Goal: Transaction & Acquisition: Purchase product/service

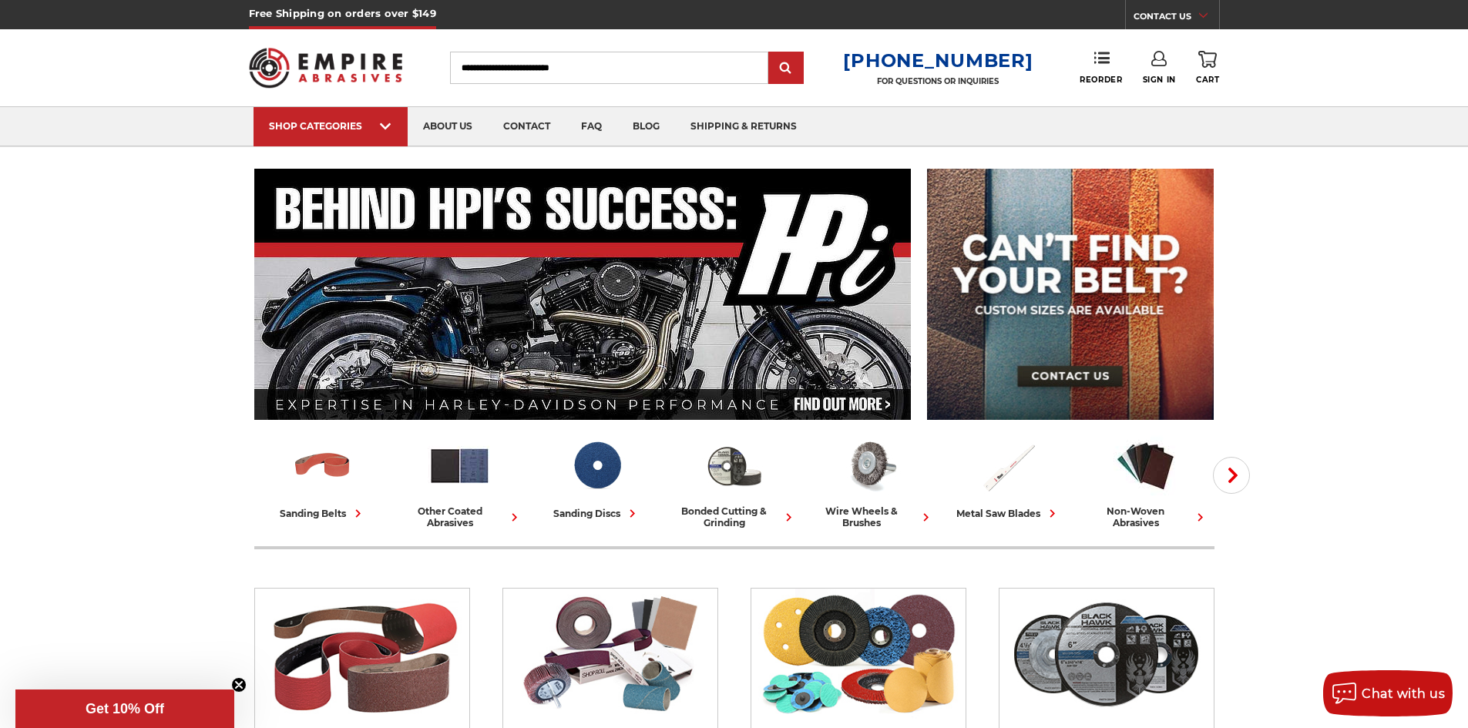
drag, startPoint x: 567, startPoint y: 66, endPoint x: 566, endPoint y: 82, distance: 15.5
click at [567, 67] on input "Search" at bounding box center [609, 68] width 318 height 32
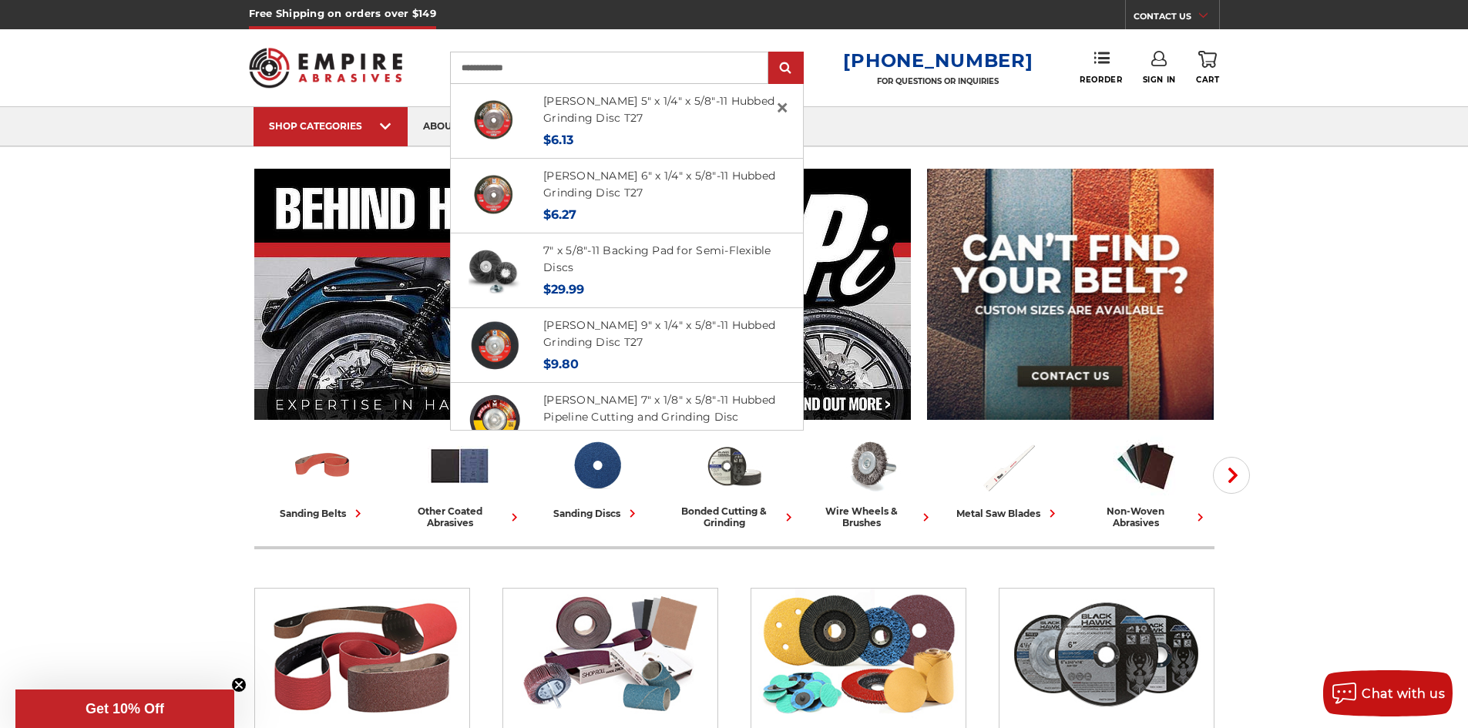
type input "**********"
click at [771, 53] on input "submit" at bounding box center [786, 68] width 31 height 31
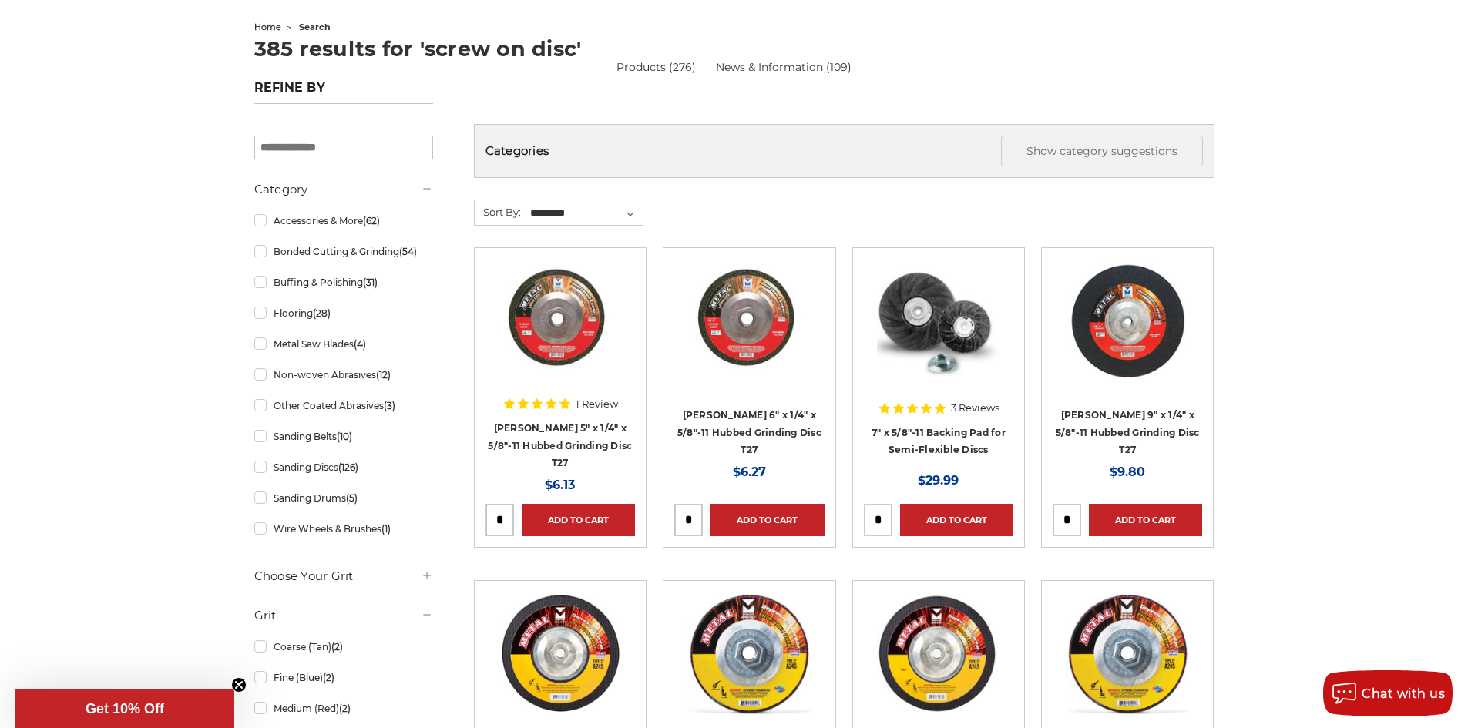
scroll to position [154, 0]
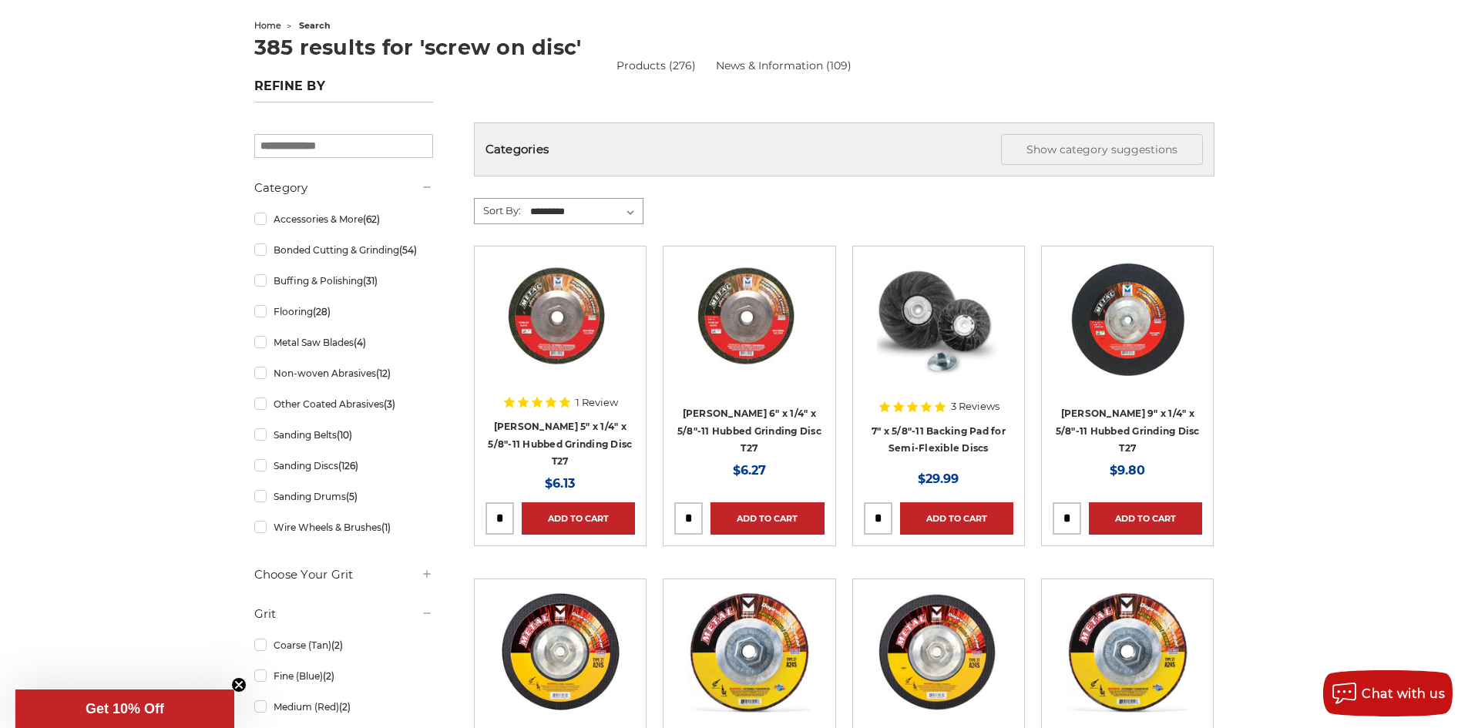
click at [582, 214] on select "**********" at bounding box center [585, 211] width 115 height 23
click at [588, 214] on select "**********" at bounding box center [585, 211] width 115 height 23
click at [1124, 148] on button "Show category suggestions" at bounding box center [1102, 149] width 202 height 31
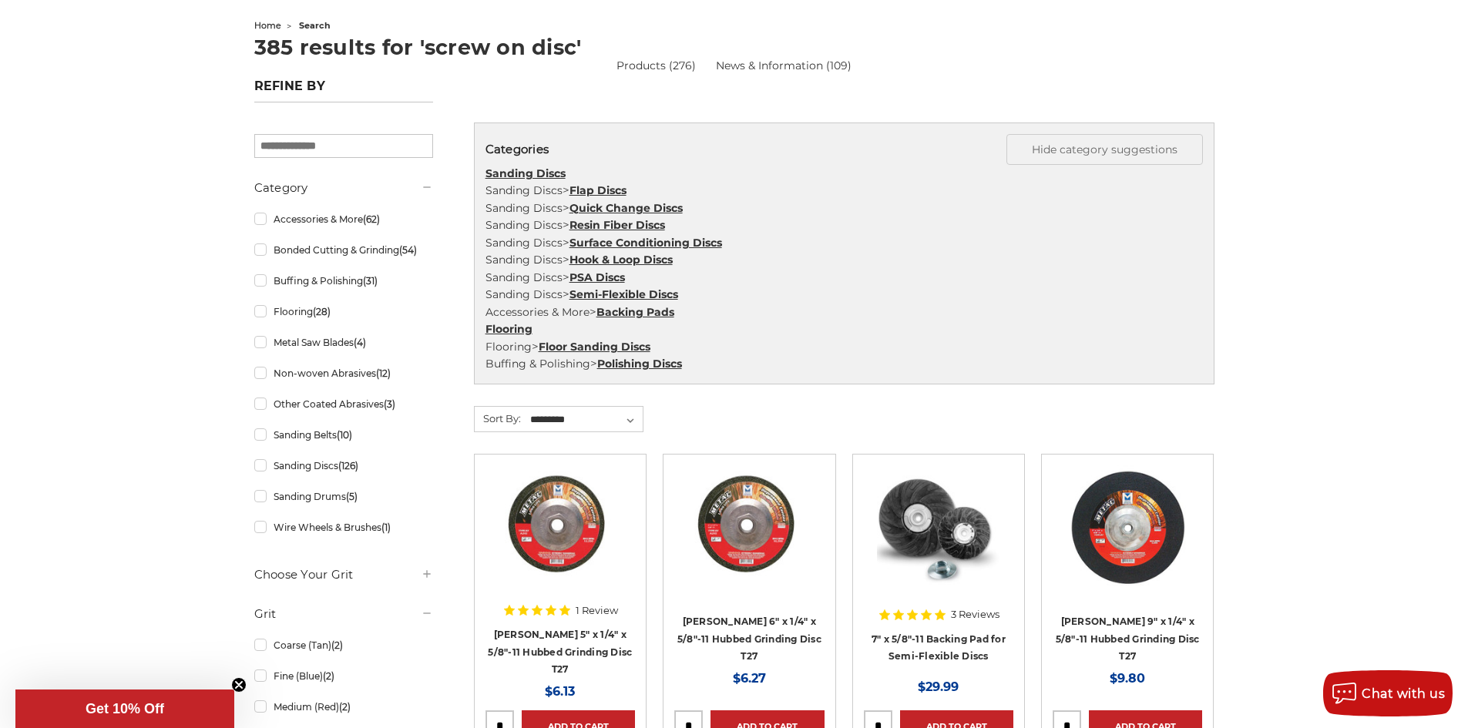
click at [618, 209] on link "Quick Change Discs" at bounding box center [626, 208] width 113 height 14
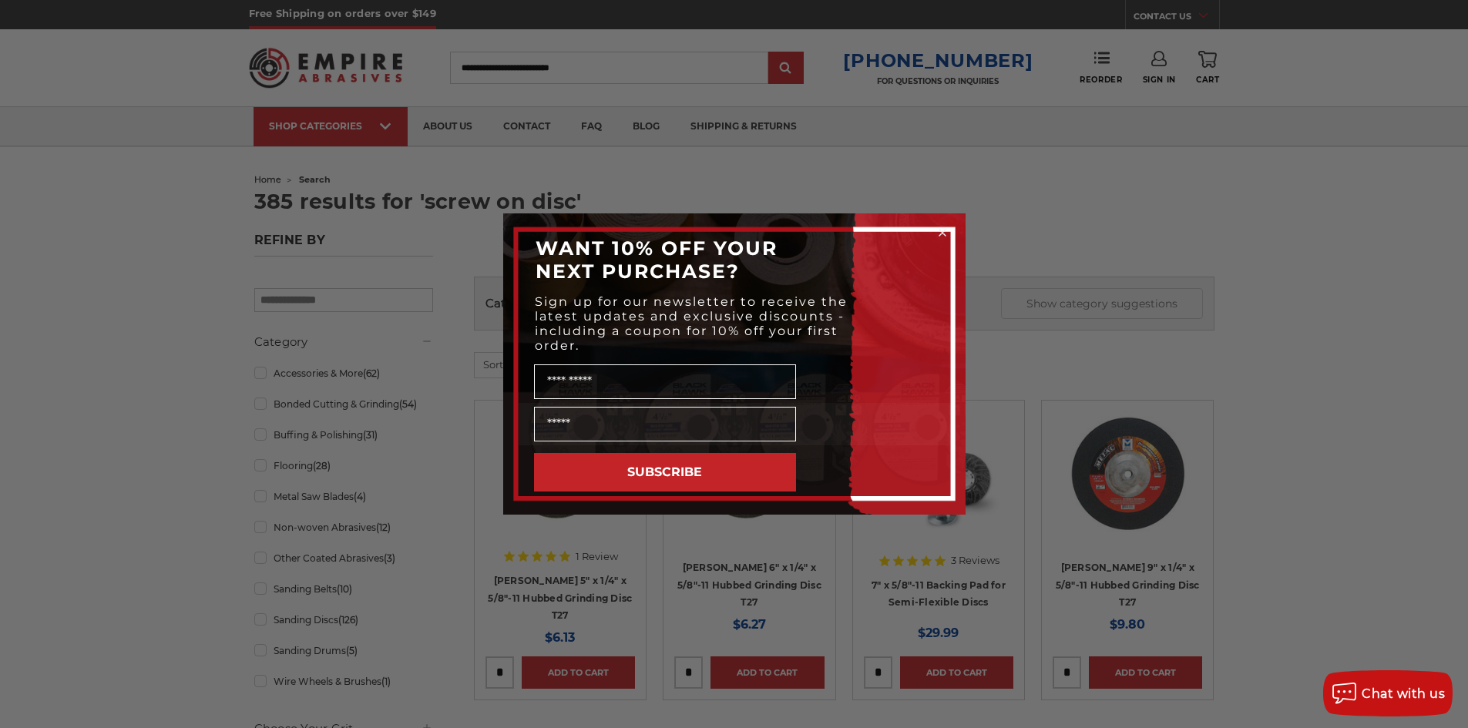
click at [943, 235] on circle "Close dialog" at bounding box center [942, 233] width 15 height 15
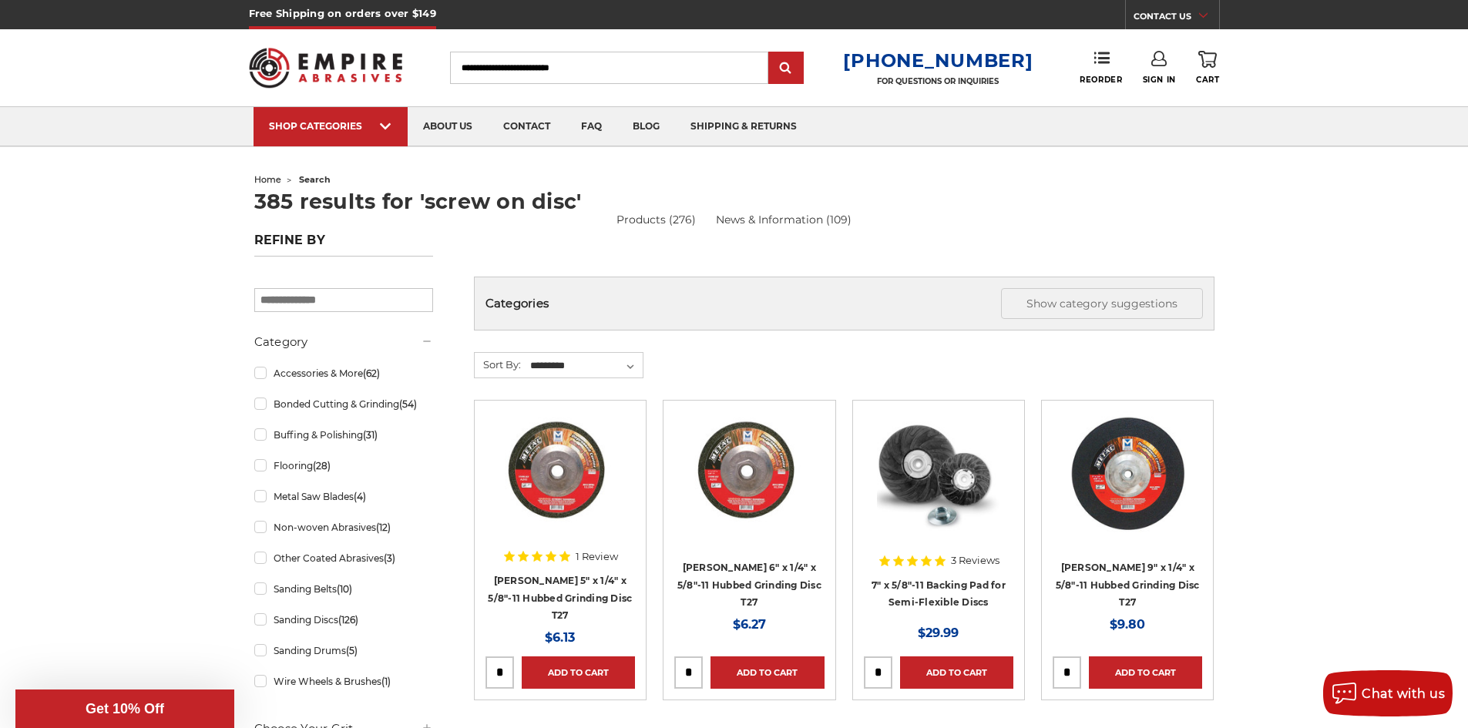
click at [595, 49] on div "Toggle menu Menu Search 1-800-816-3824 FOR QUESTIONS OR INQUIRIES Phone Reorder…" at bounding box center [734, 67] width 971 height 77
click at [602, 69] on input "Search" at bounding box center [609, 68] width 318 height 32
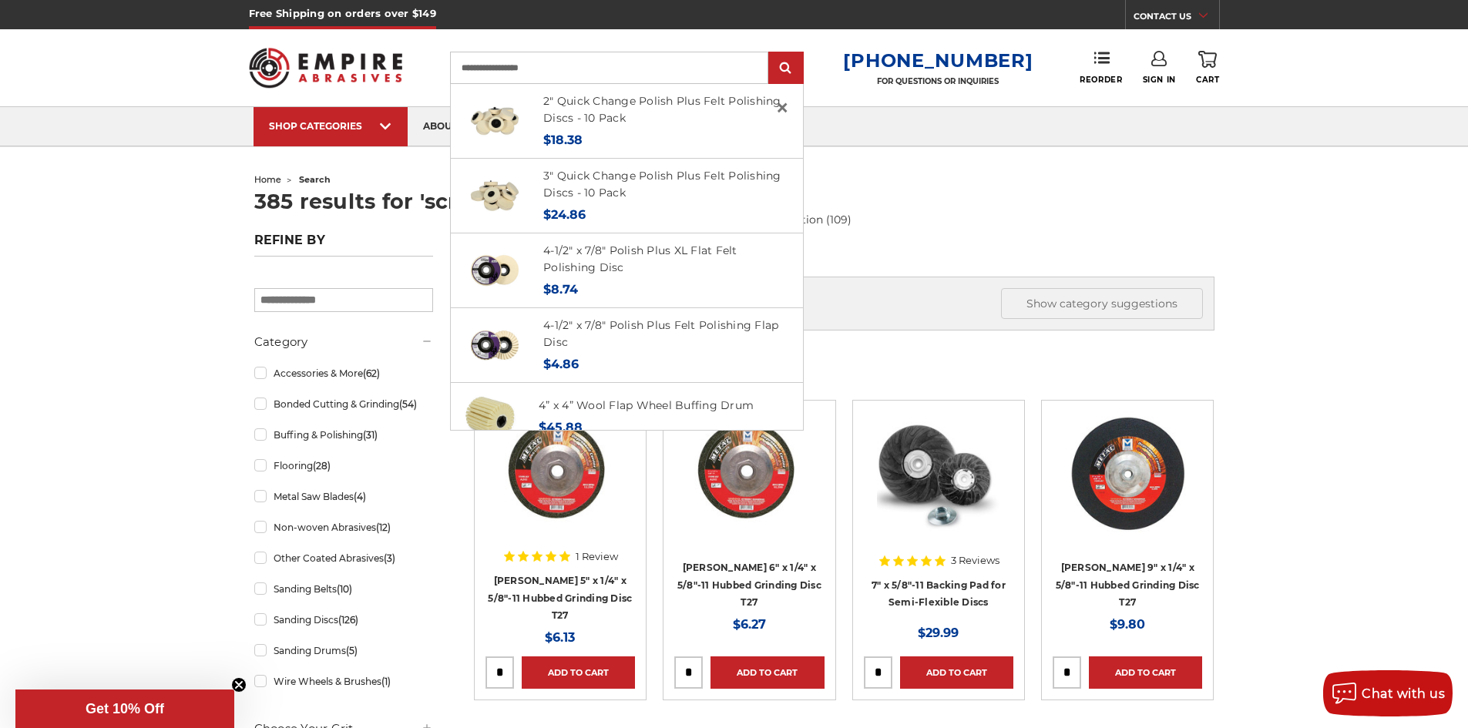
type input "**********"
click at [771, 53] on input "submit" at bounding box center [786, 68] width 31 height 31
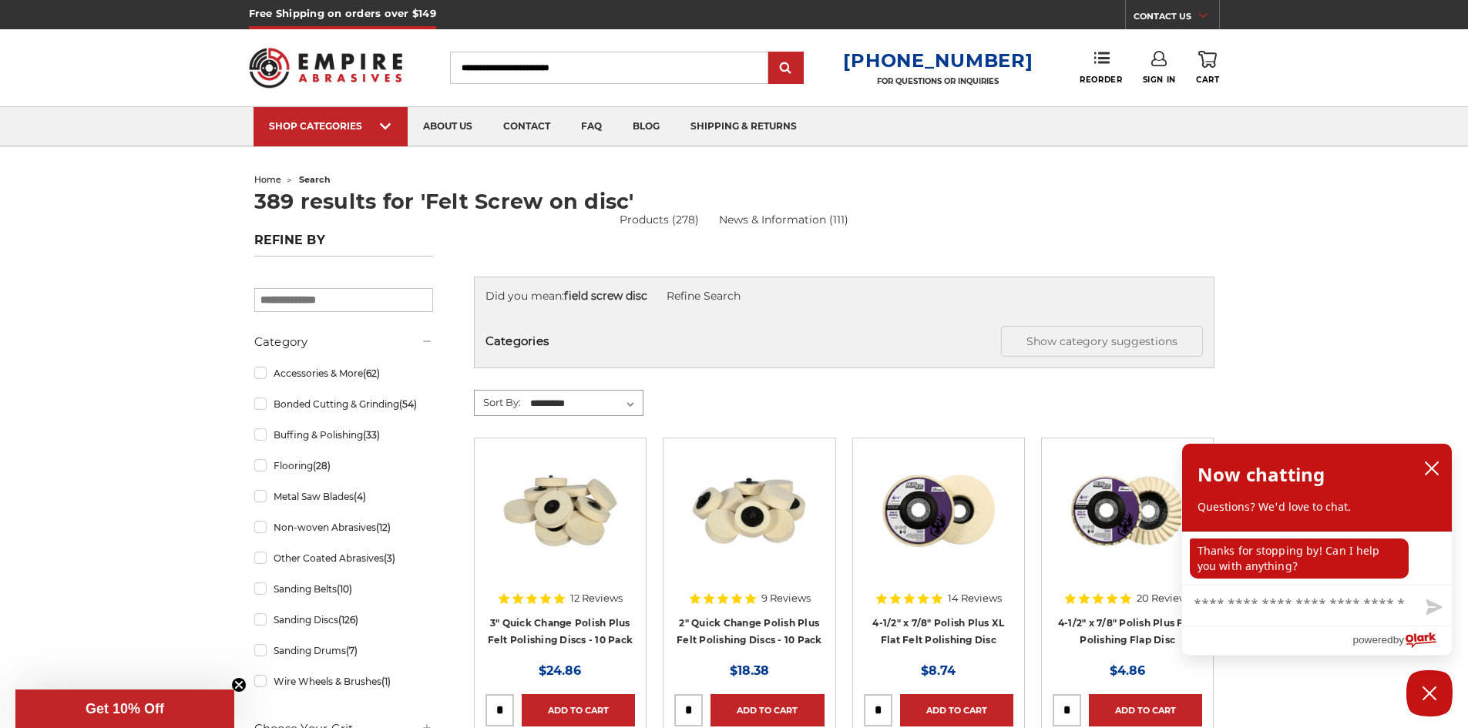
click at [596, 392] on select "**********" at bounding box center [585, 403] width 115 height 23
click at [596, 396] on select "**********" at bounding box center [585, 403] width 115 height 23
click at [1426, 466] on icon "close chatbox" at bounding box center [1431, 468] width 15 height 15
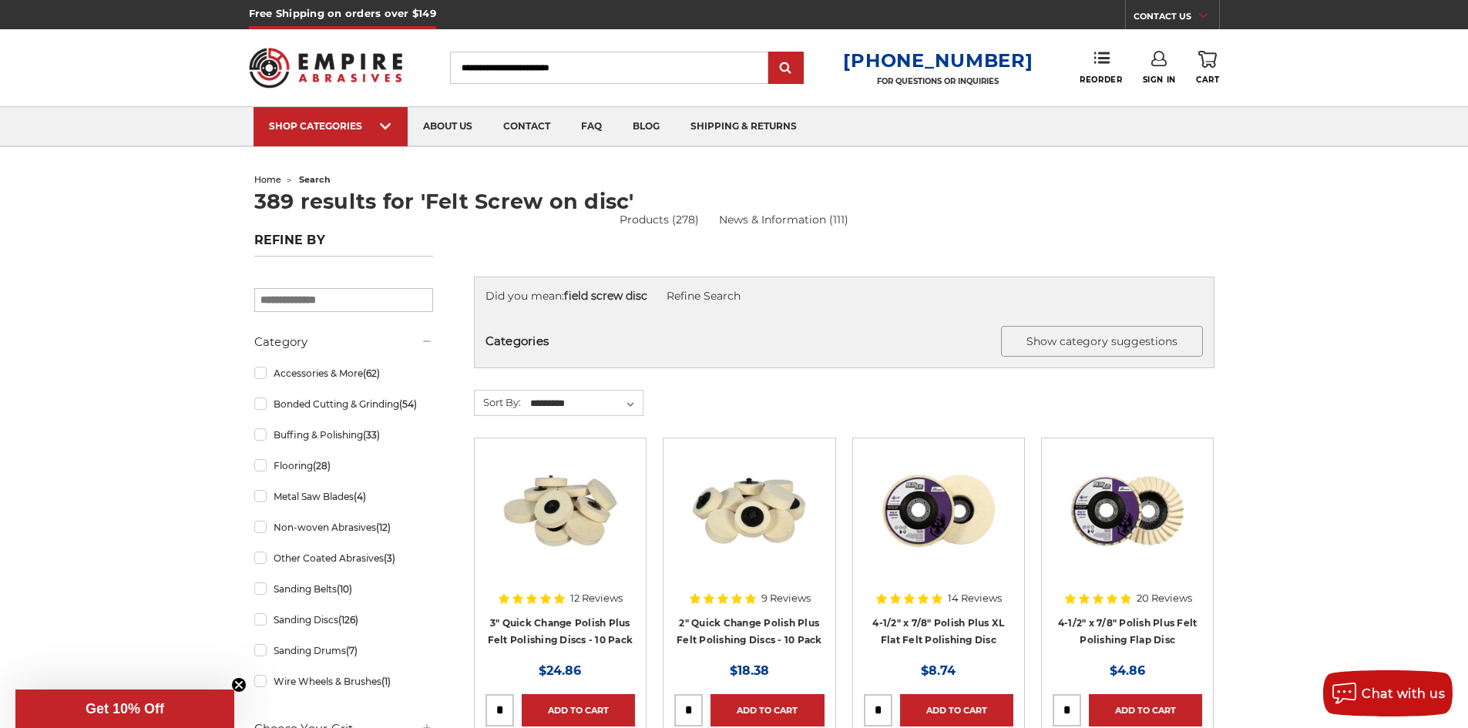
click at [1113, 355] on button "Show category suggestions" at bounding box center [1102, 341] width 202 height 31
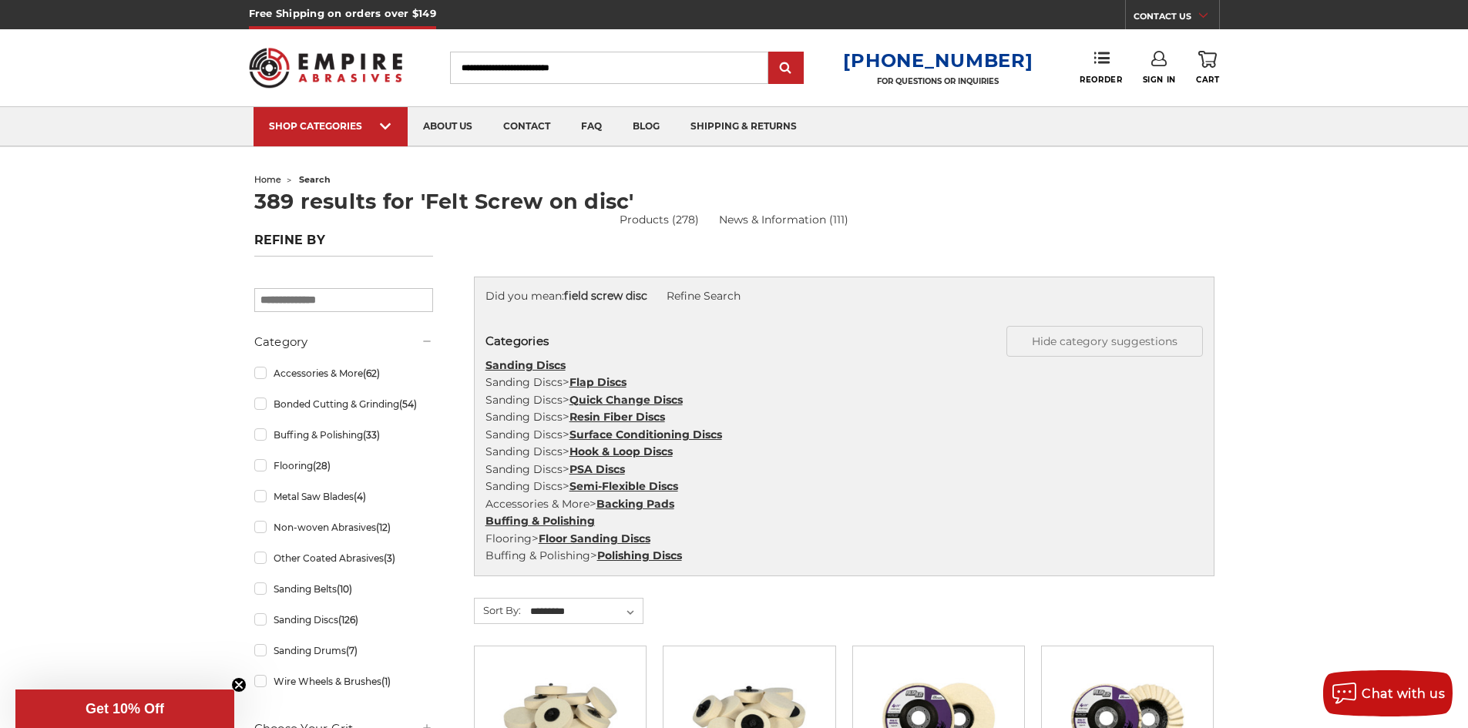
click at [1055, 358] on li "Sanding Discs" at bounding box center [844, 366] width 734 height 18
click at [1117, 329] on button "Hide category suggestions" at bounding box center [1105, 341] width 197 height 31
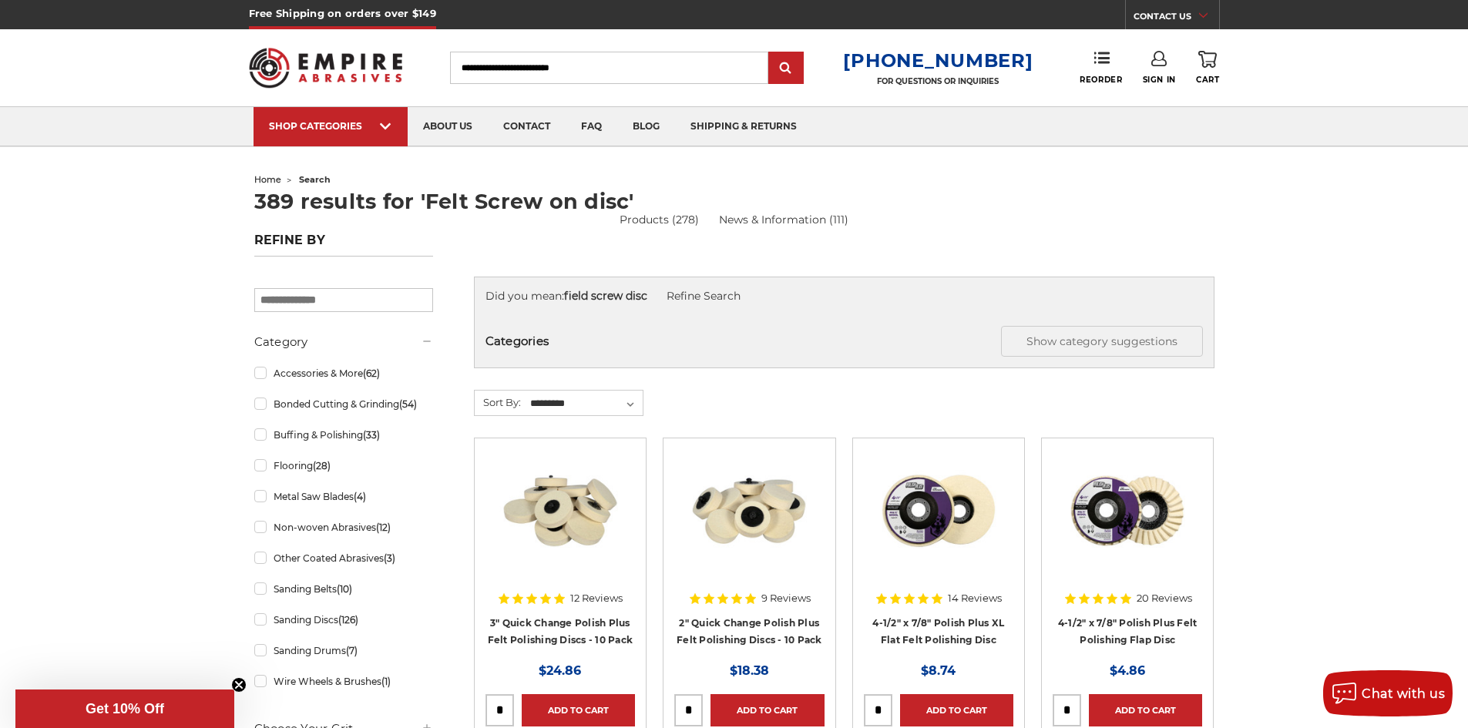
click at [384, 301] on input "search" at bounding box center [343, 300] width 179 height 24
type input "****"
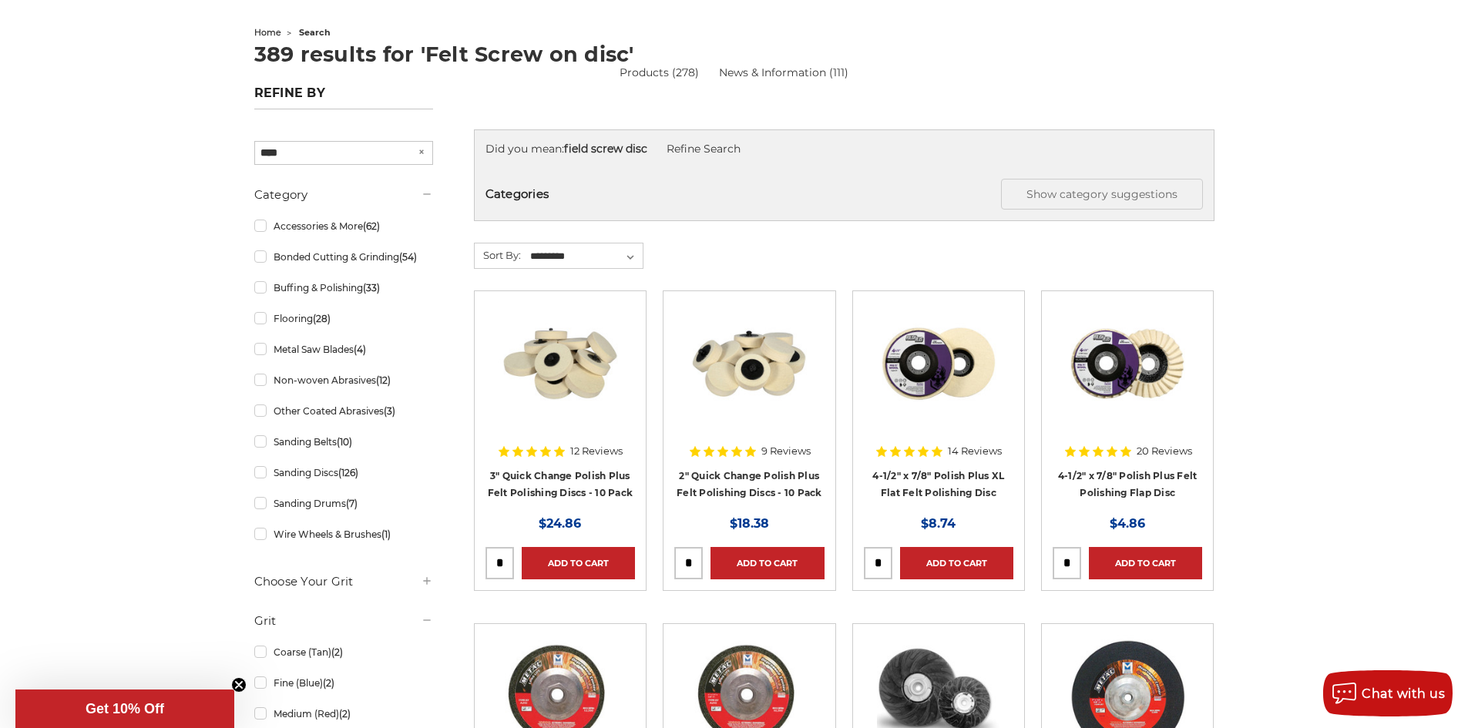
scroll to position [154, 0]
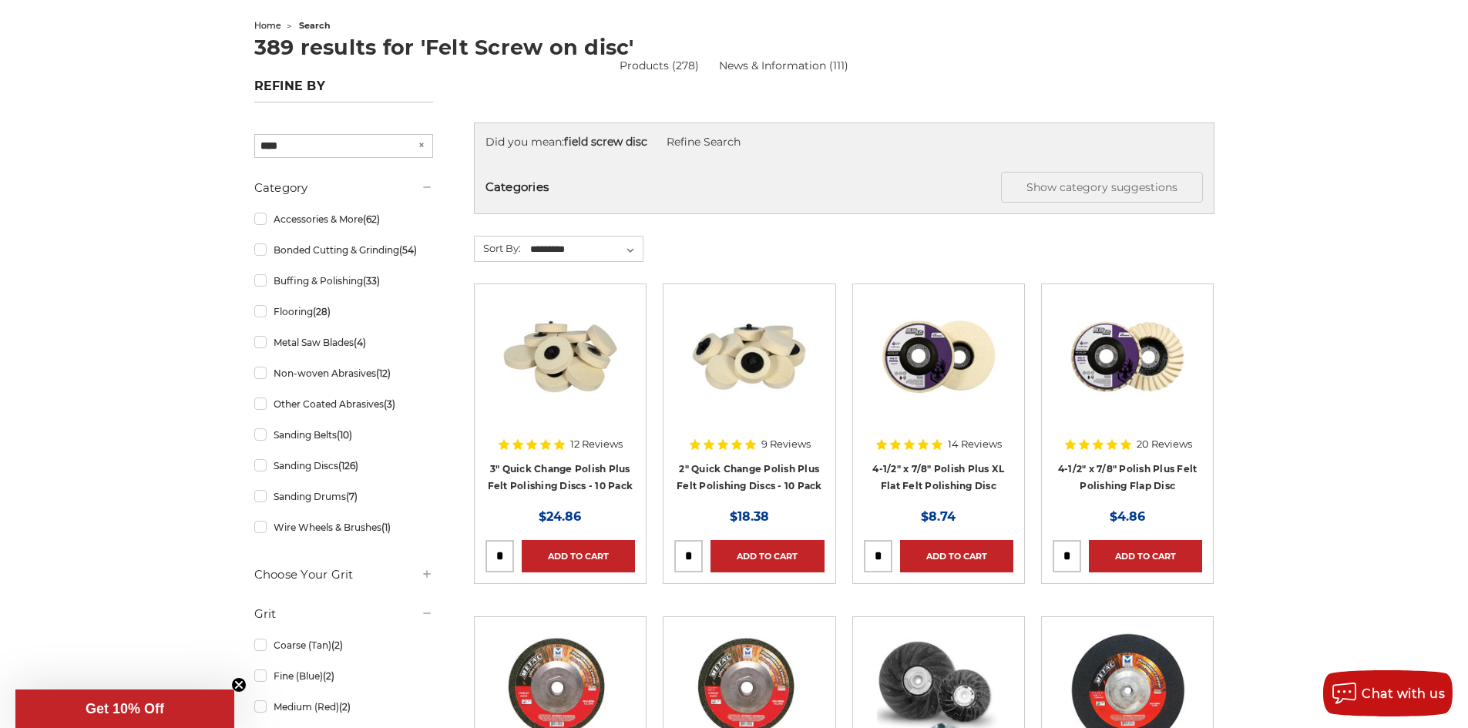
click at [307, 146] on input "****" at bounding box center [343, 146] width 179 height 24
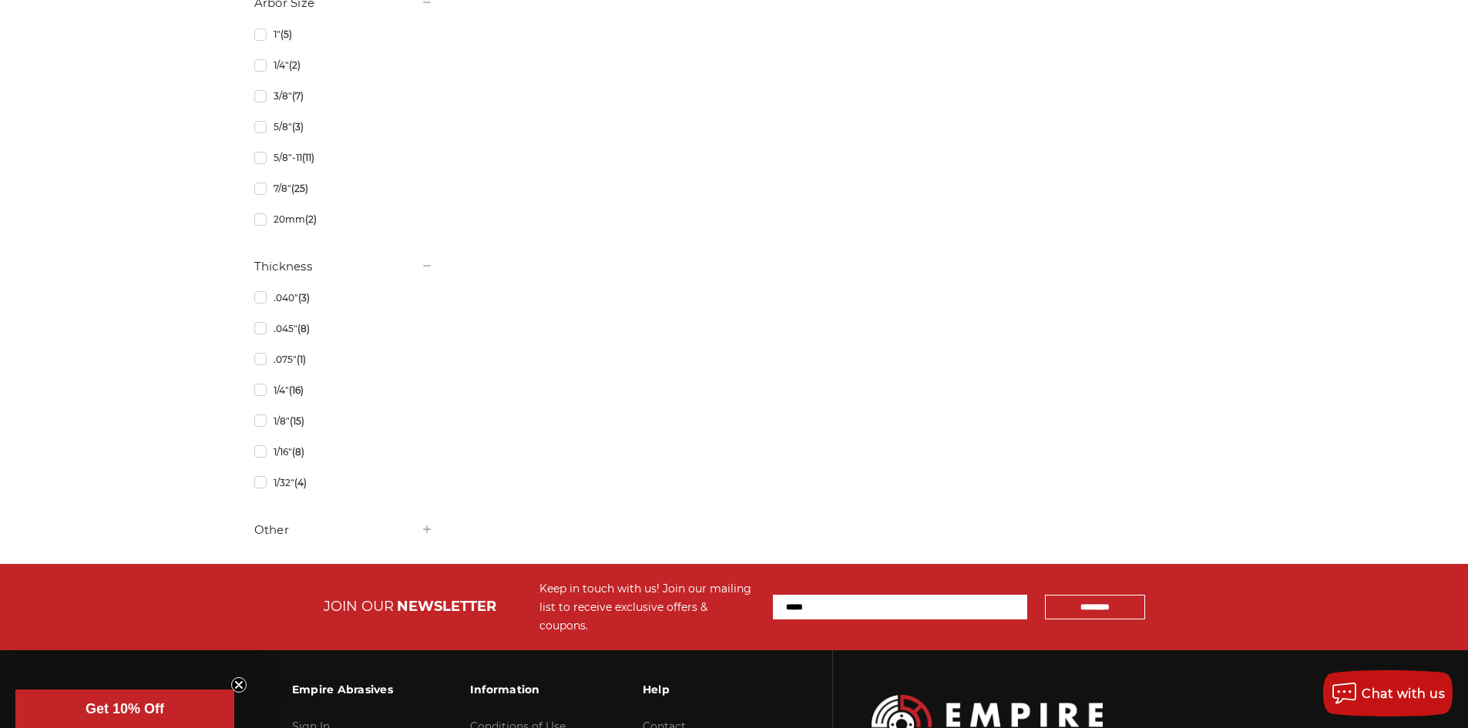
scroll to position [1850, 0]
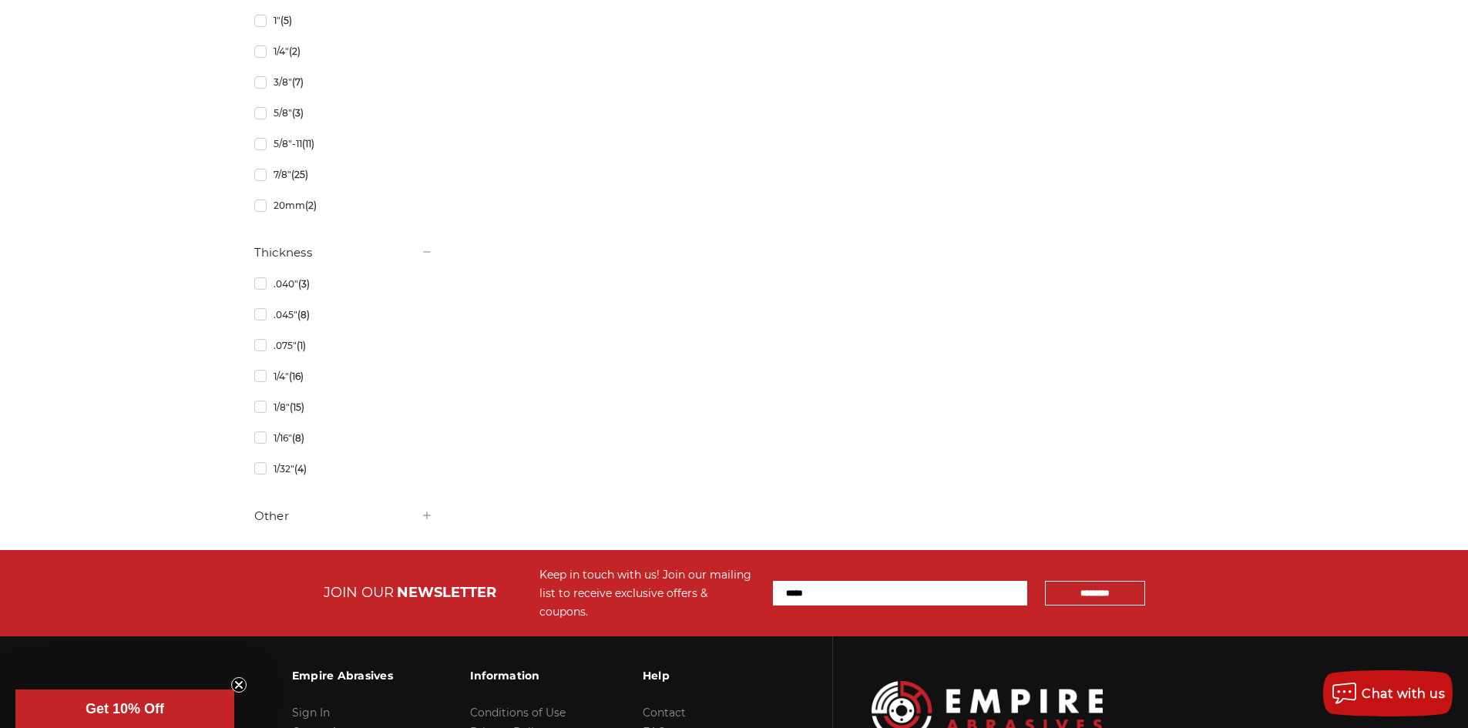
click at [270, 519] on h5 "Other" at bounding box center [343, 516] width 179 height 18
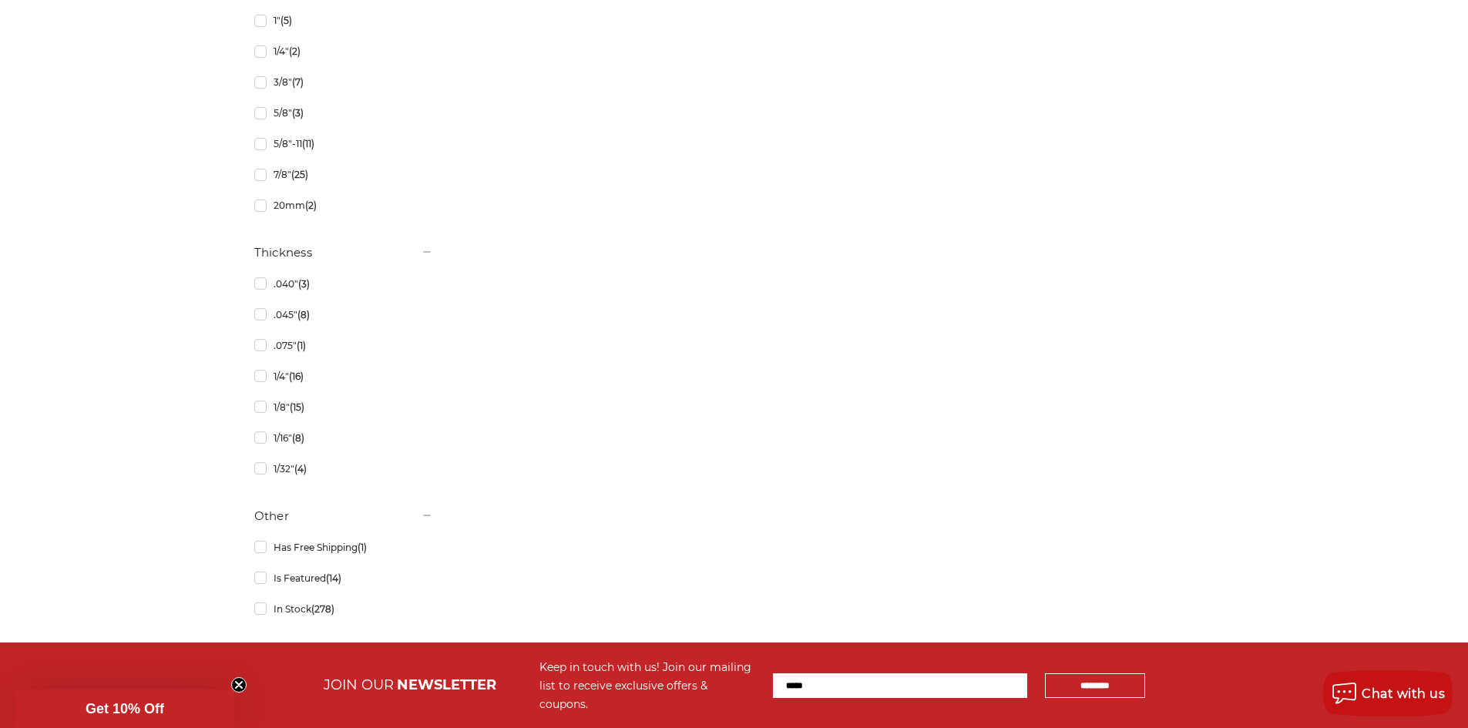
click at [271, 518] on h5 "Other" at bounding box center [343, 516] width 179 height 18
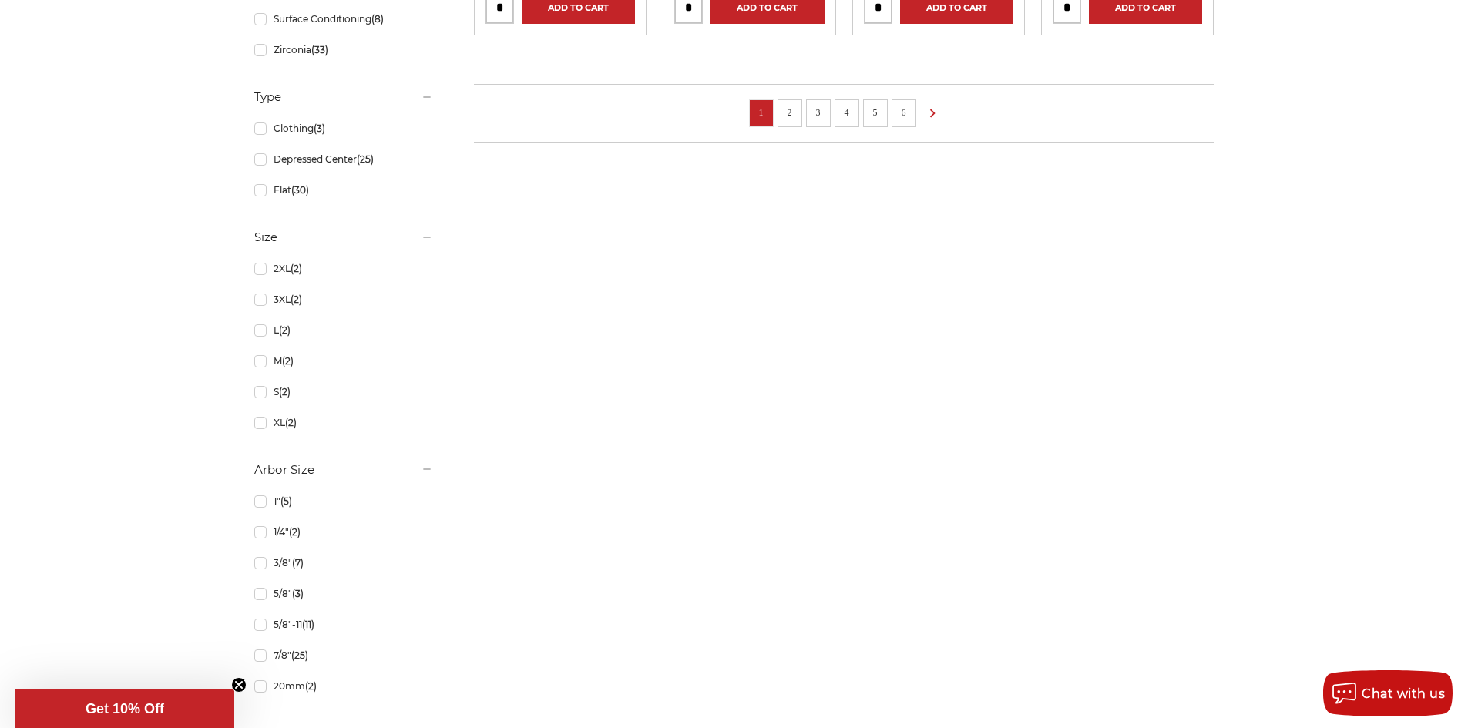
scroll to position [1310, 0]
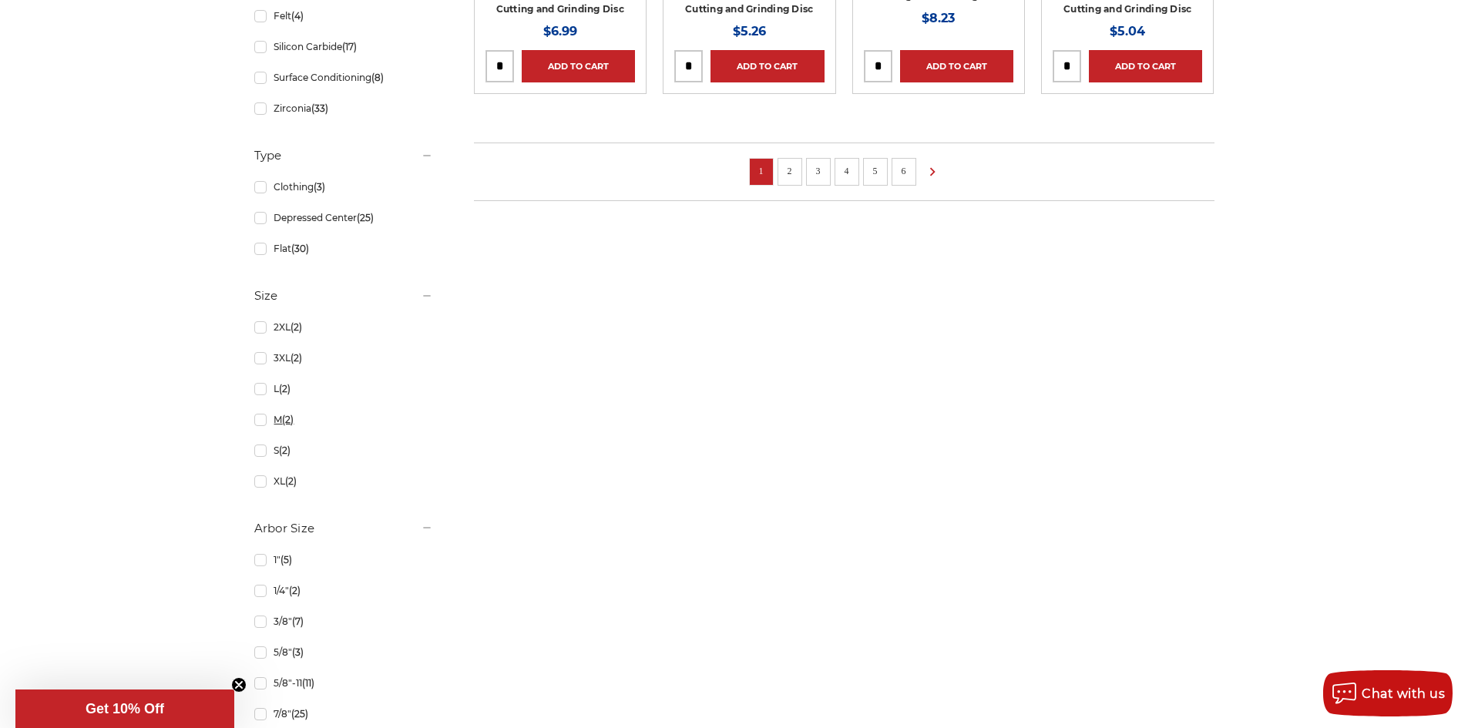
click at [268, 418] on link "M (2)" at bounding box center [343, 419] width 179 height 27
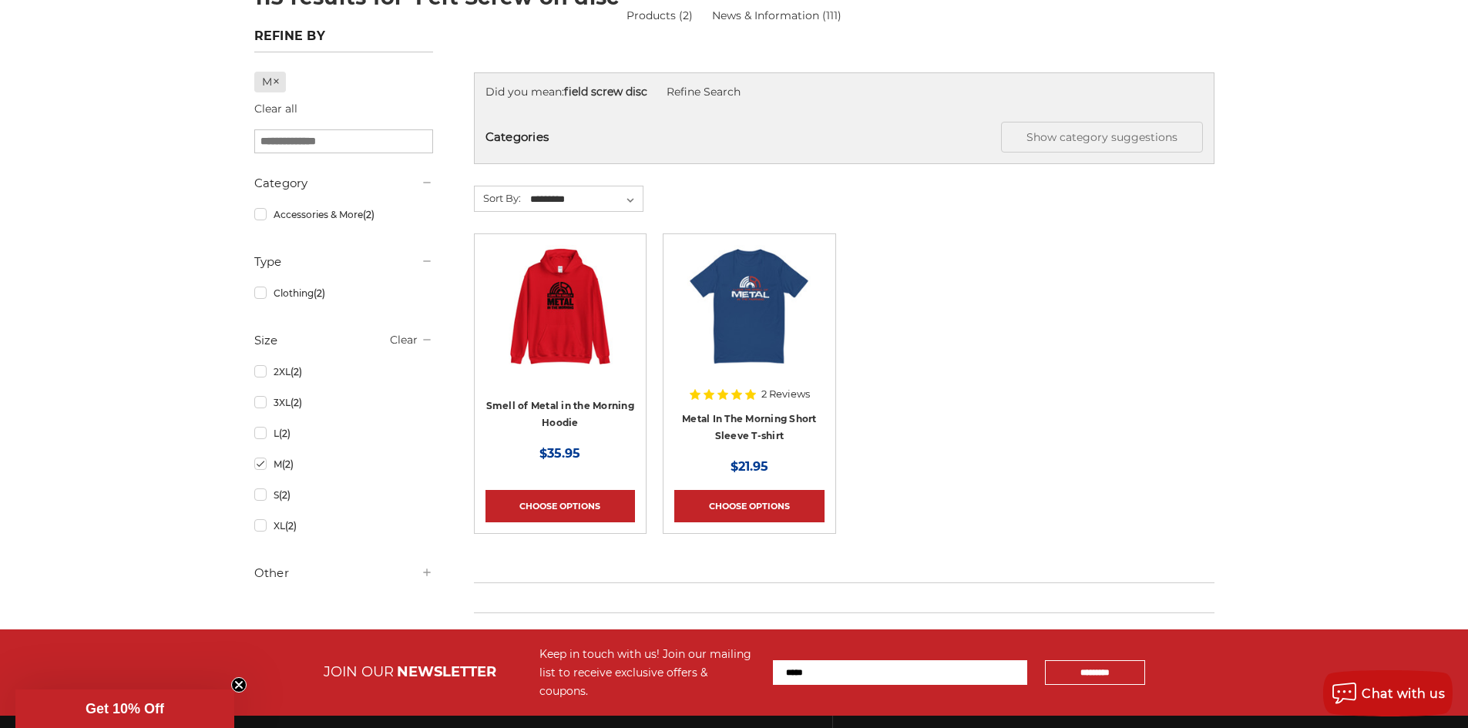
scroll to position [450, 0]
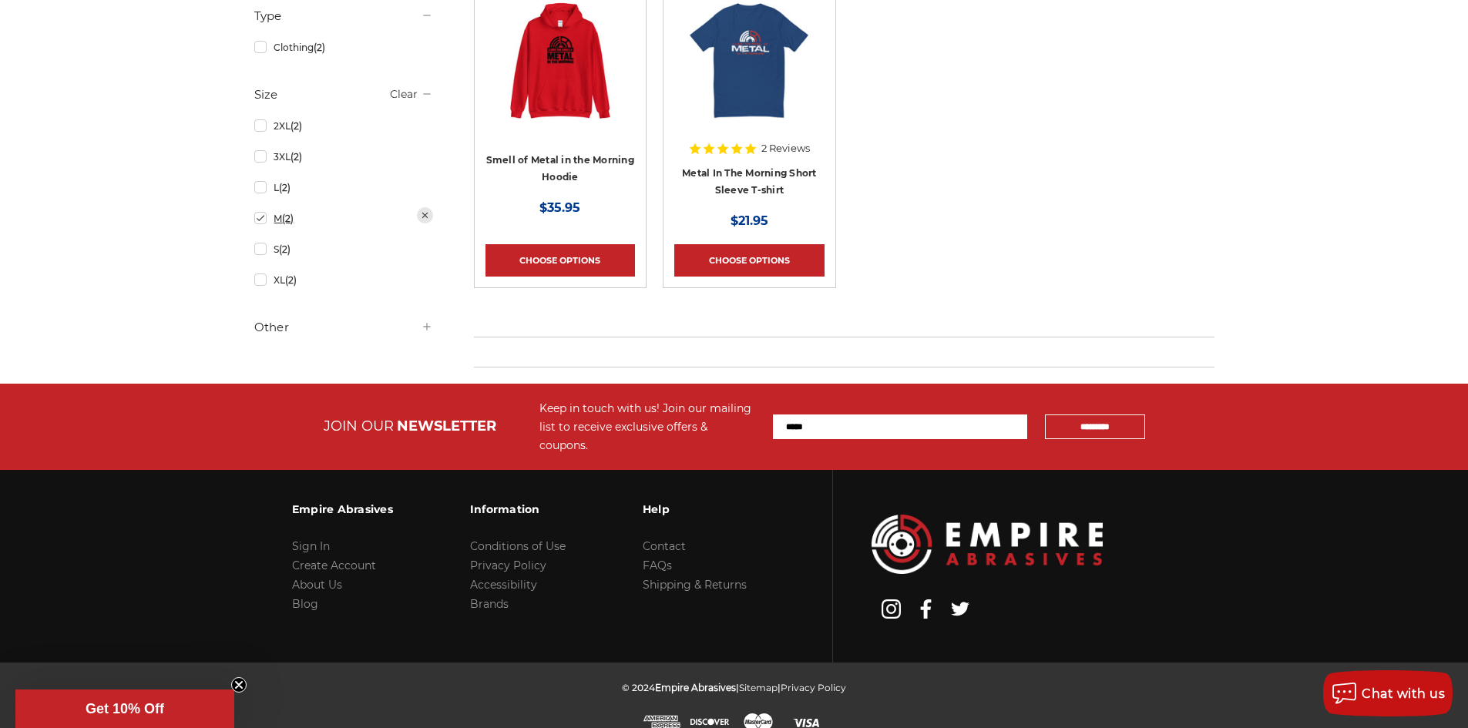
click at [262, 224] on link "M (2)" at bounding box center [343, 218] width 179 height 27
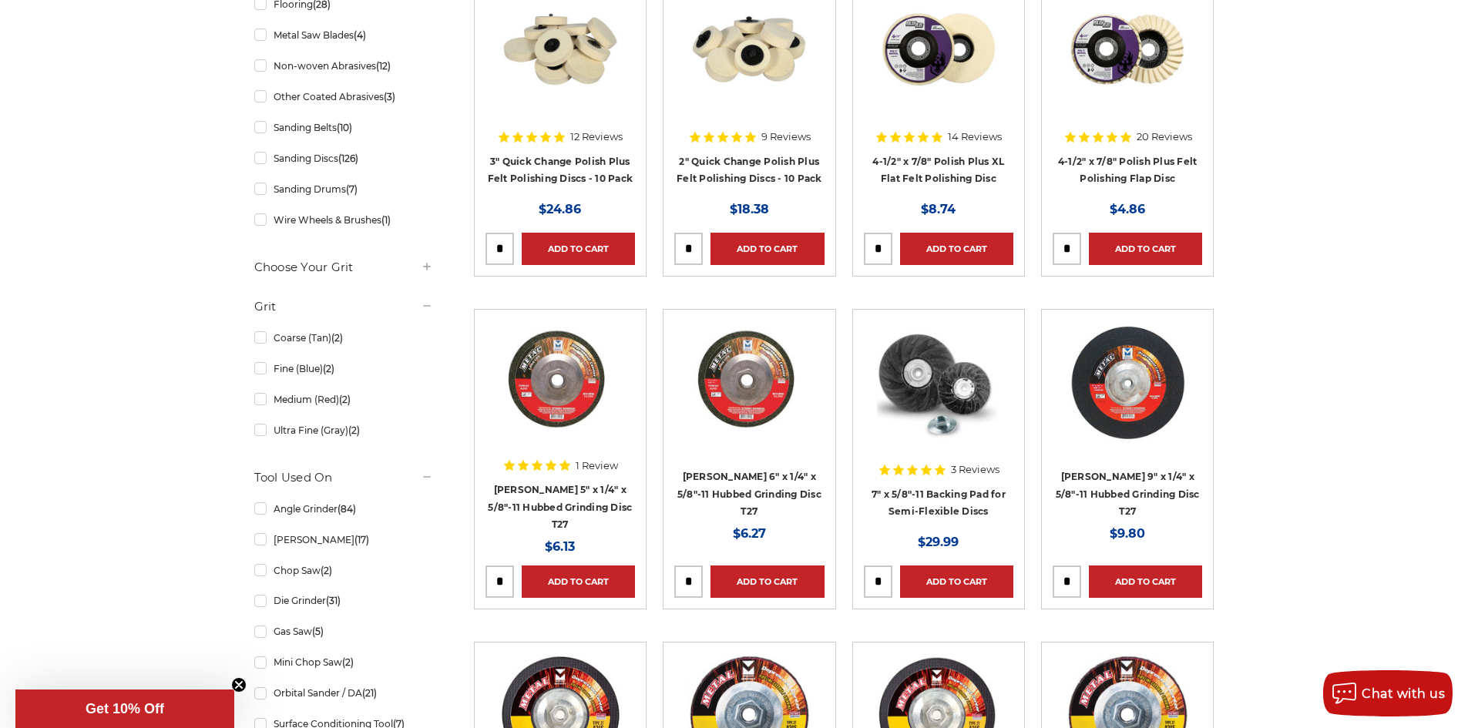
scroll to position [462, 0]
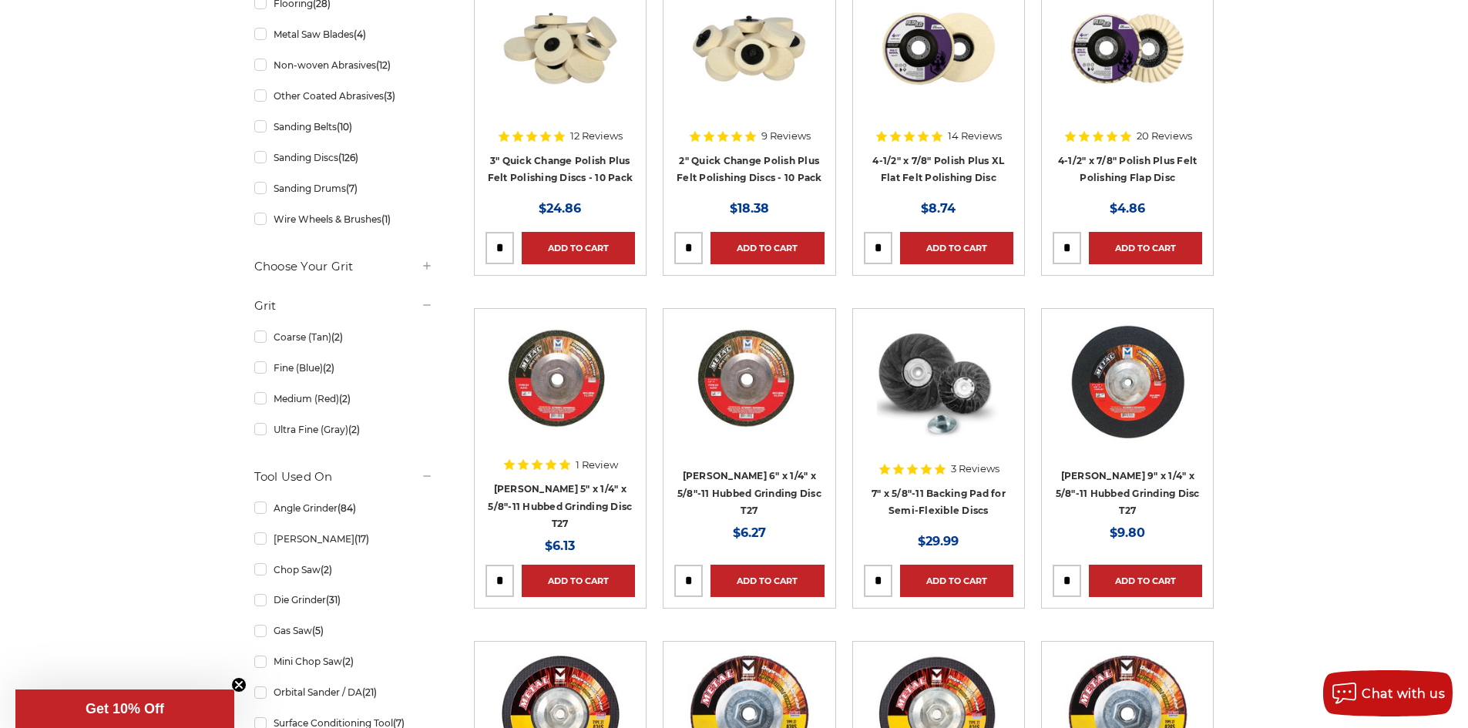
click at [335, 263] on h5 "Choose Your Grit" at bounding box center [343, 266] width 179 height 18
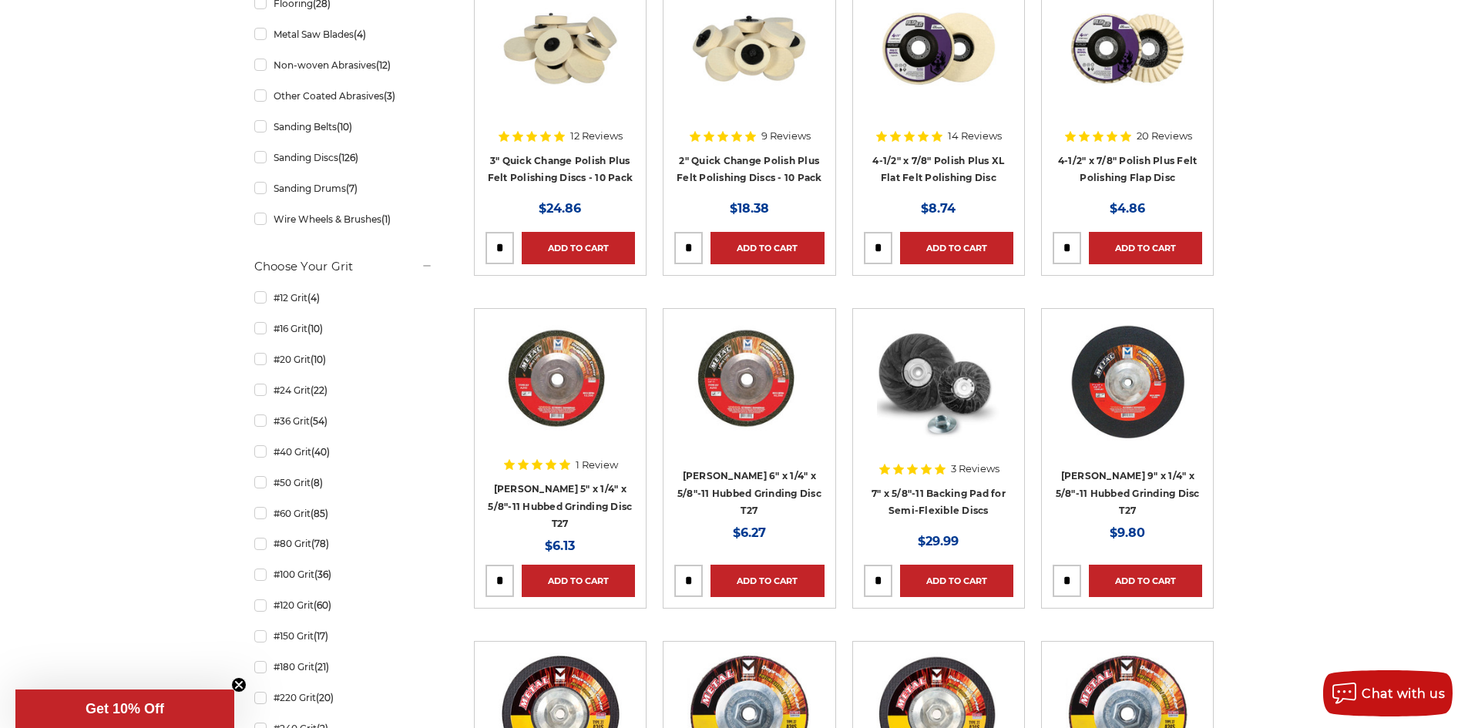
click at [335, 264] on h5 "Choose Your Grit" at bounding box center [343, 266] width 179 height 18
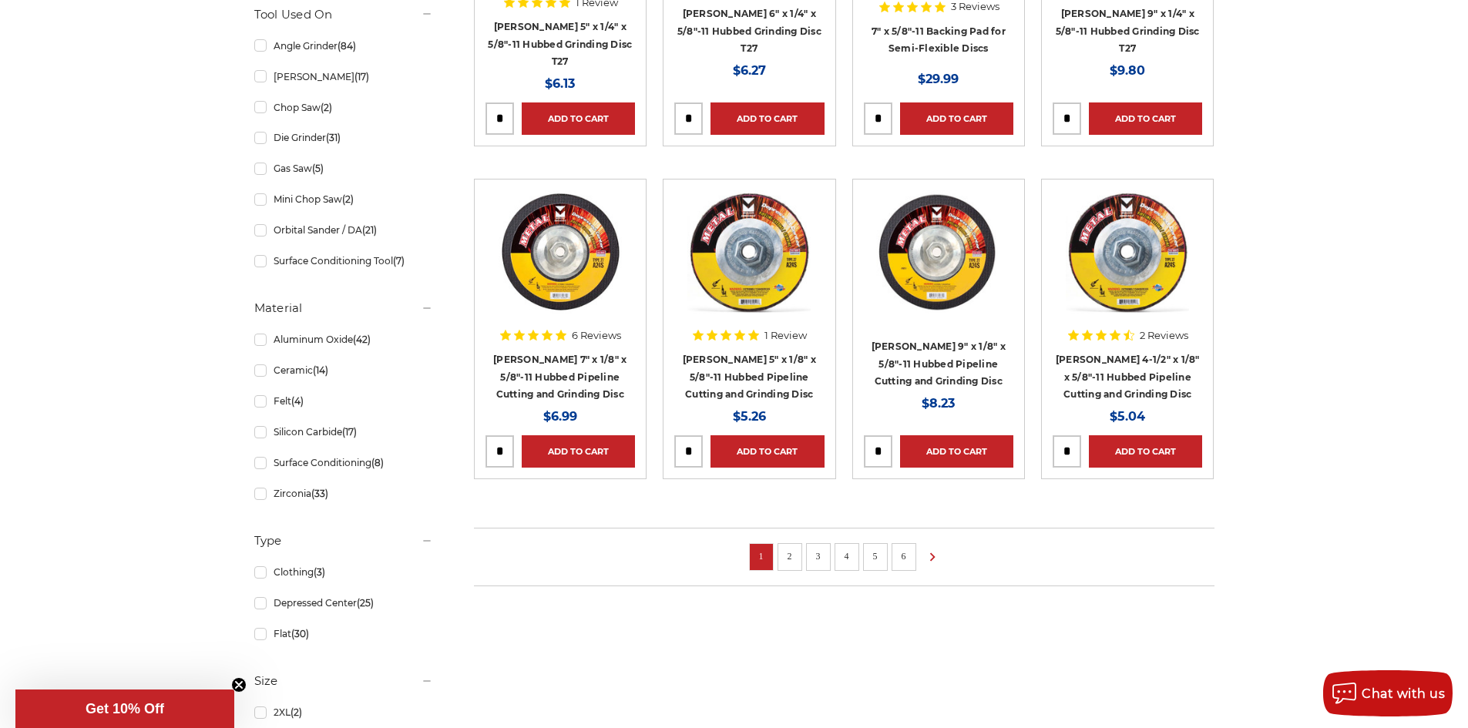
scroll to position [1233, 0]
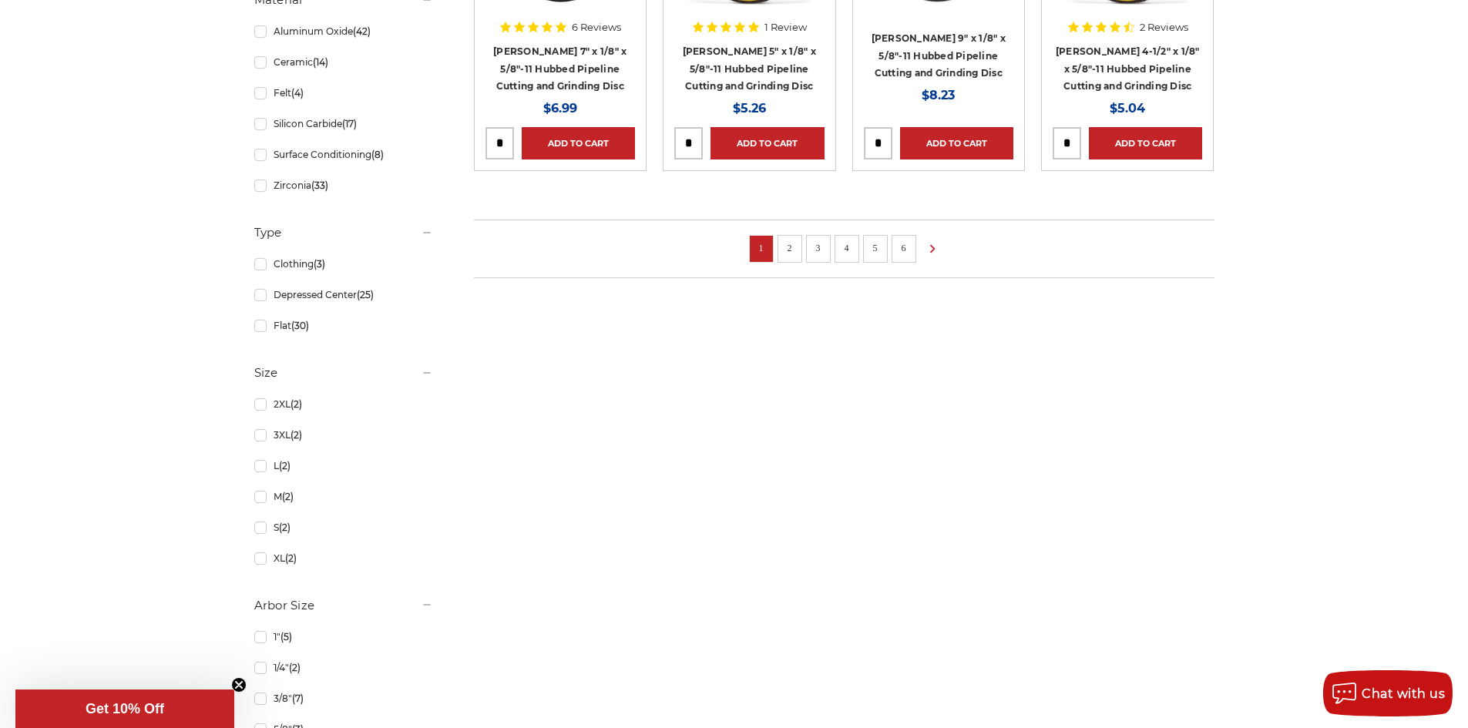
click at [291, 231] on h5 "Type" at bounding box center [343, 233] width 179 height 18
click at [309, 274] on h5 "Size" at bounding box center [343, 272] width 179 height 18
click at [320, 314] on h5 "Arbor Size" at bounding box center [343, 311] width 179 height 18
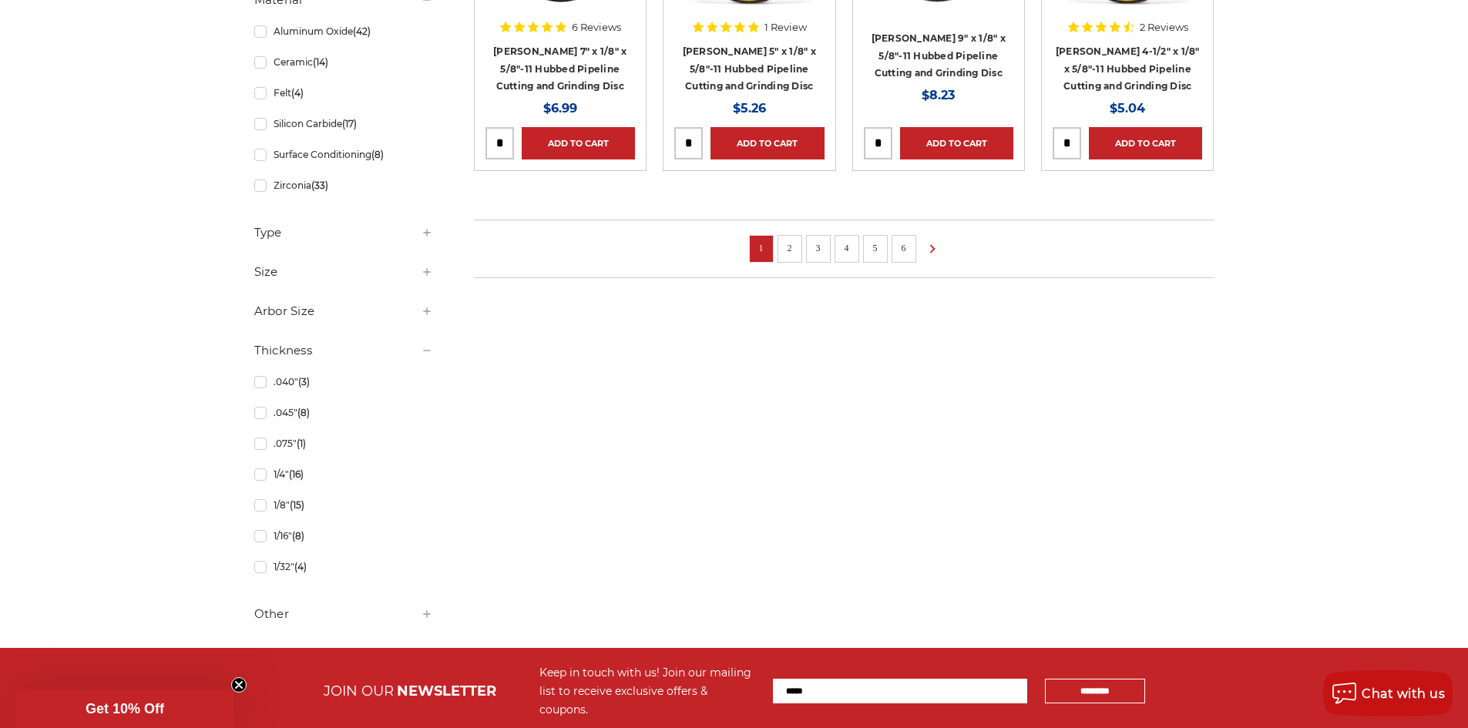
click at [321, 349] on h5 "Thickness" at bounding box center [343, 350] width 179 height 18
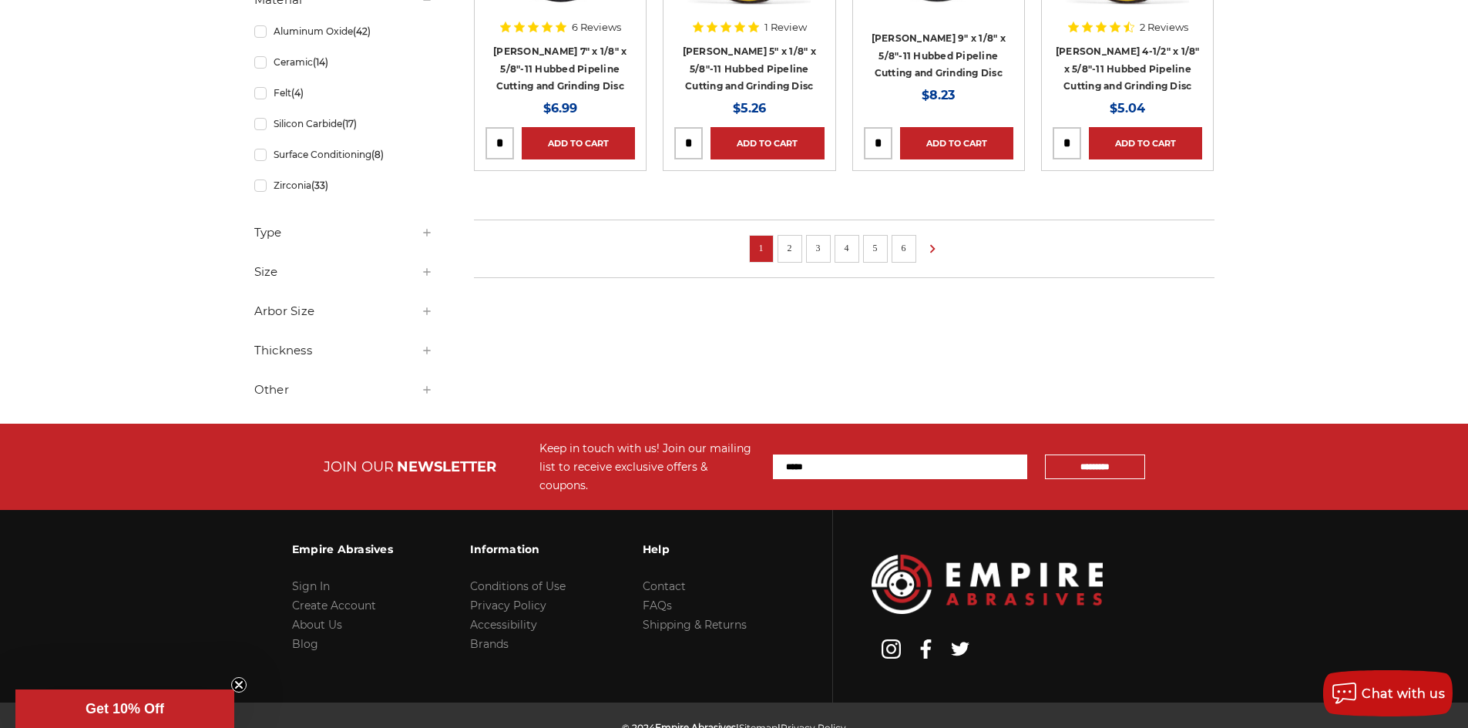
scroll to position [848, 0]
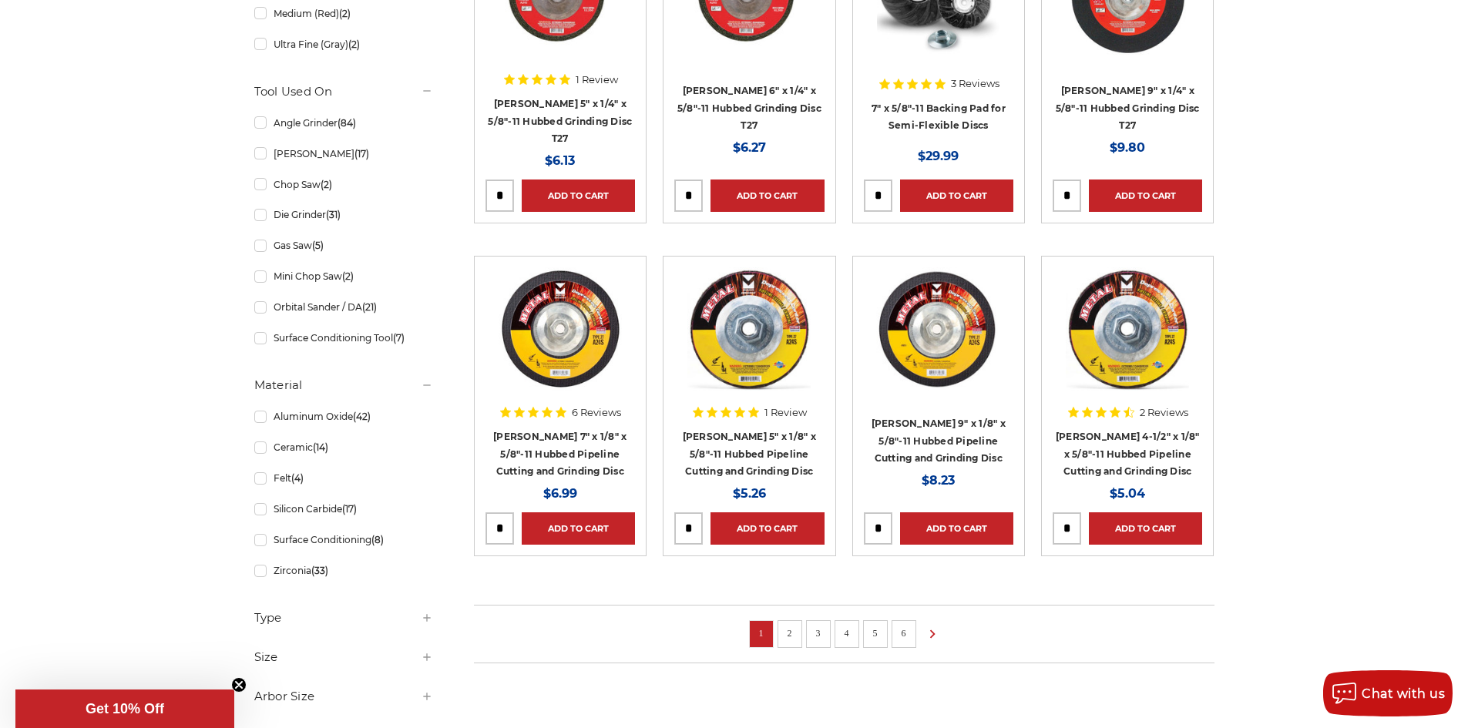
click at [788, 629] on link "2" at bounding box center [789, 633] width 15 height 17
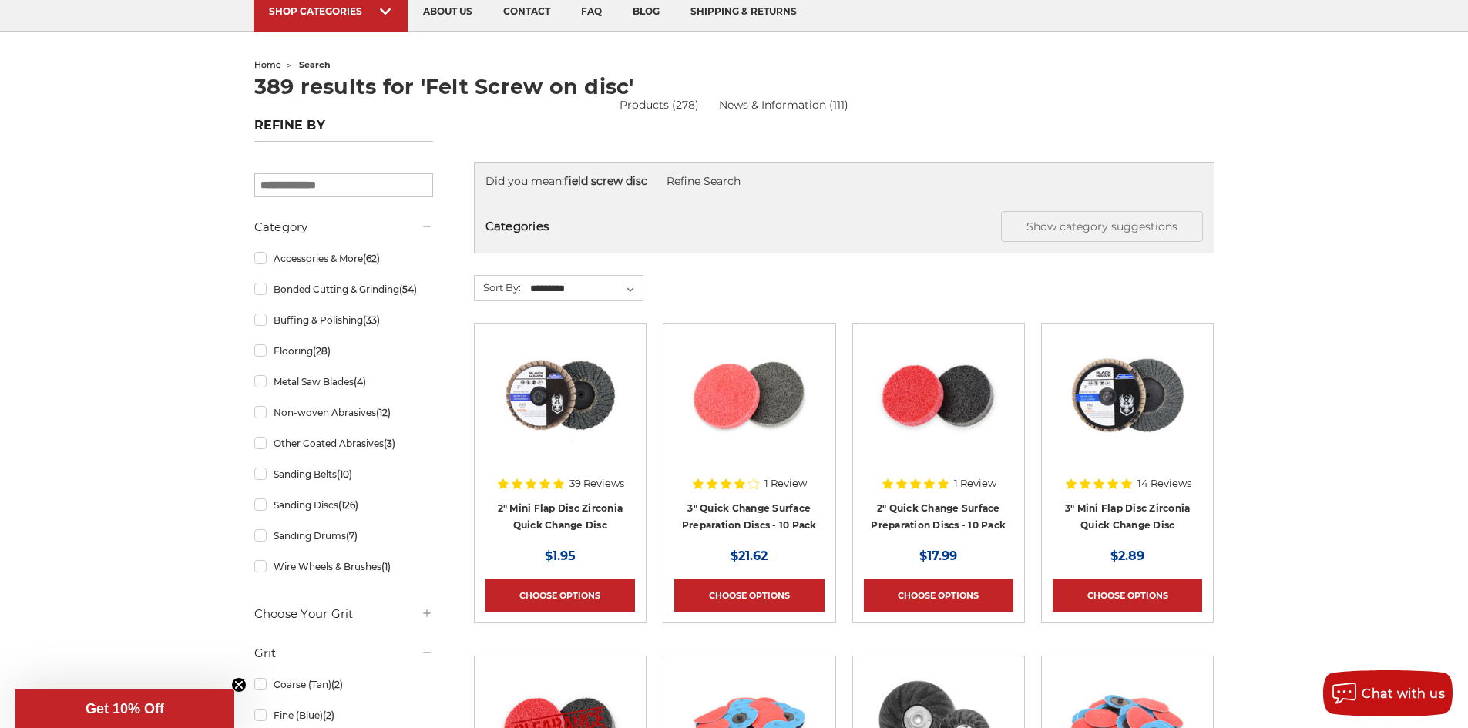
scroll to position [231, 0]
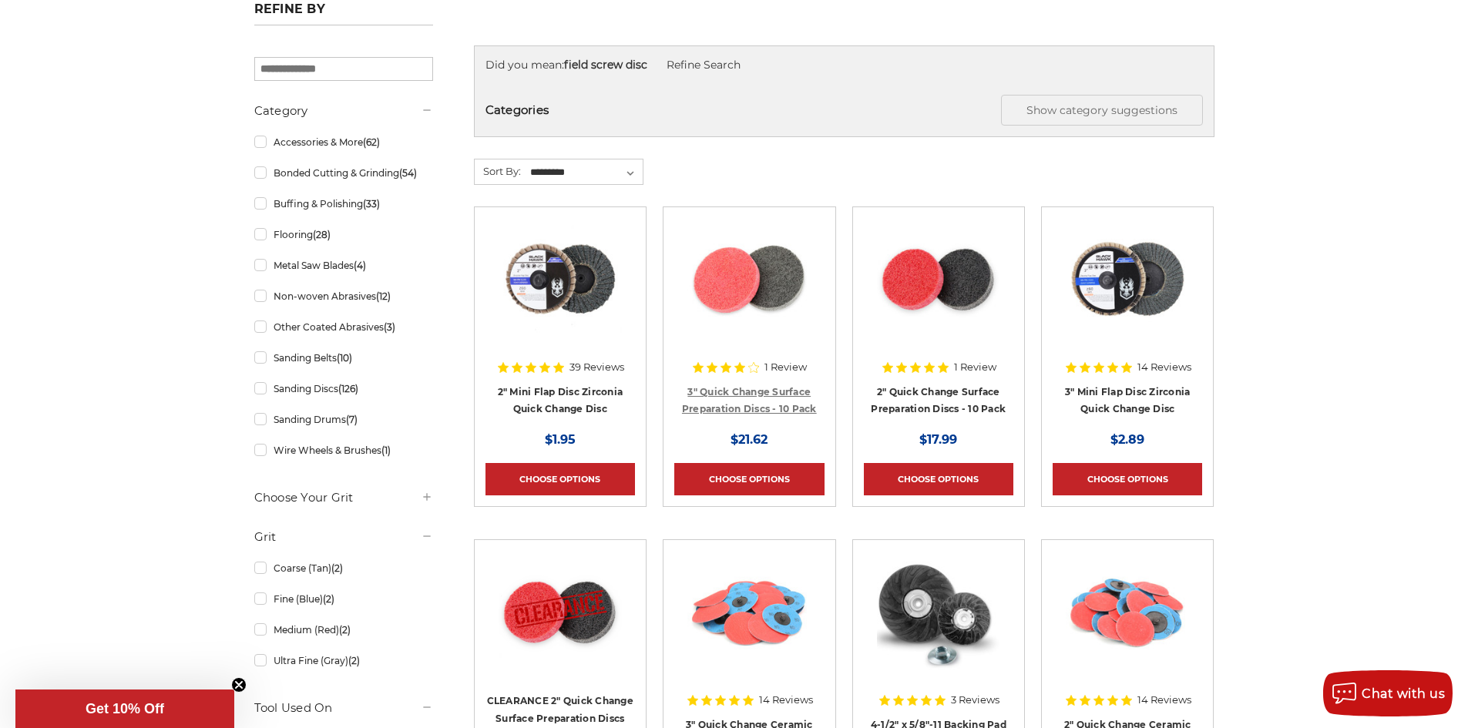
click at [743, 390] on link "3" Quick Change Surface Preparation Discs - 10 Pack" at bounding box center [749, 400] width 135 height 29
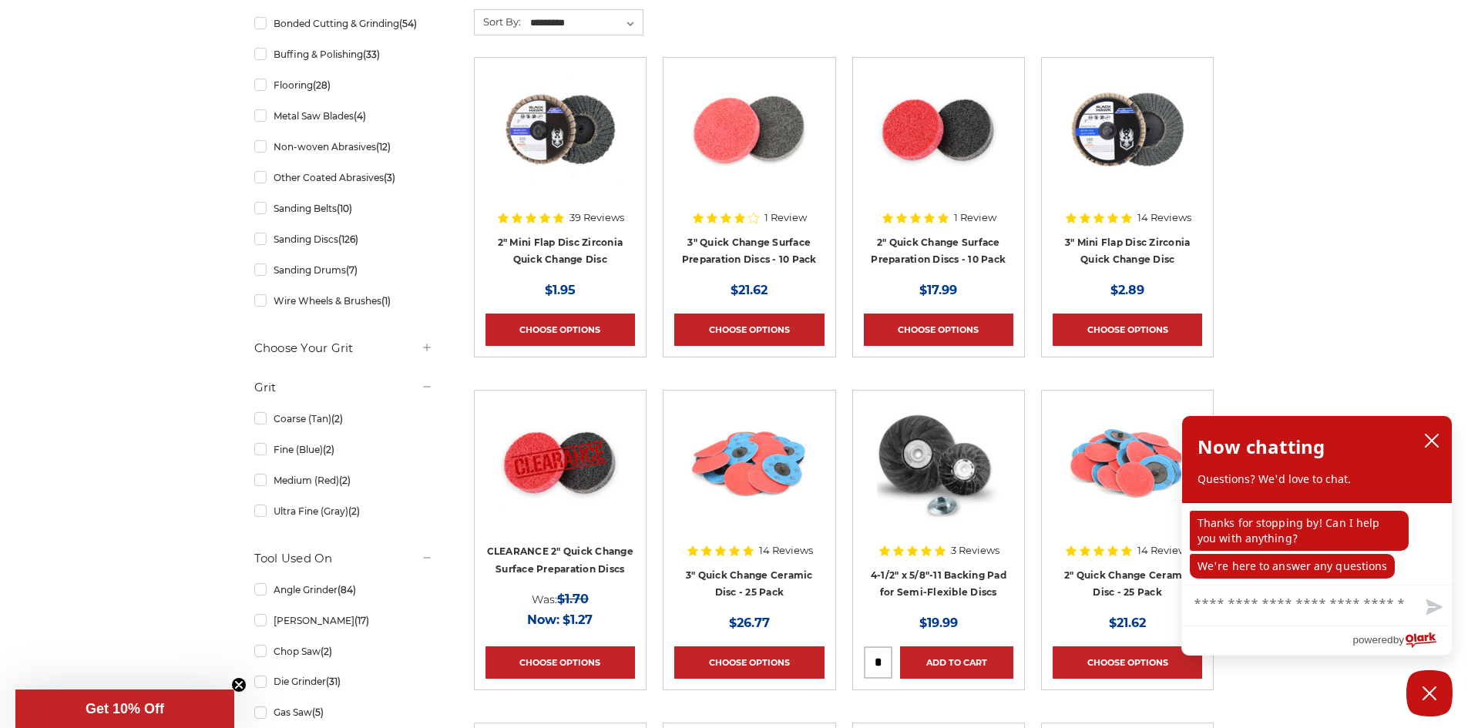
scroll to position [385, 0]
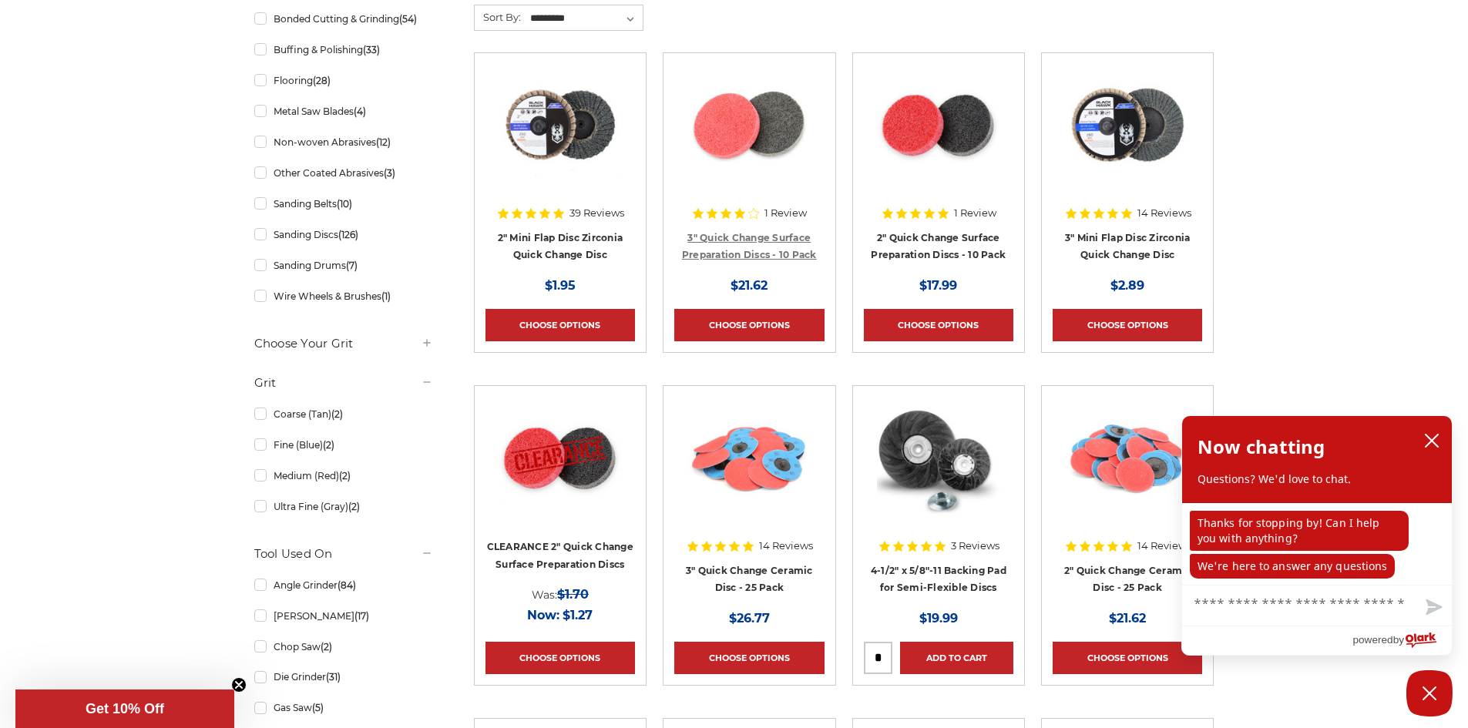
click at [744, 251] on link "3" Quick Change Surface Preparation Discs - 10 Pack" at bounding box center [749, 246] width 135 height 29
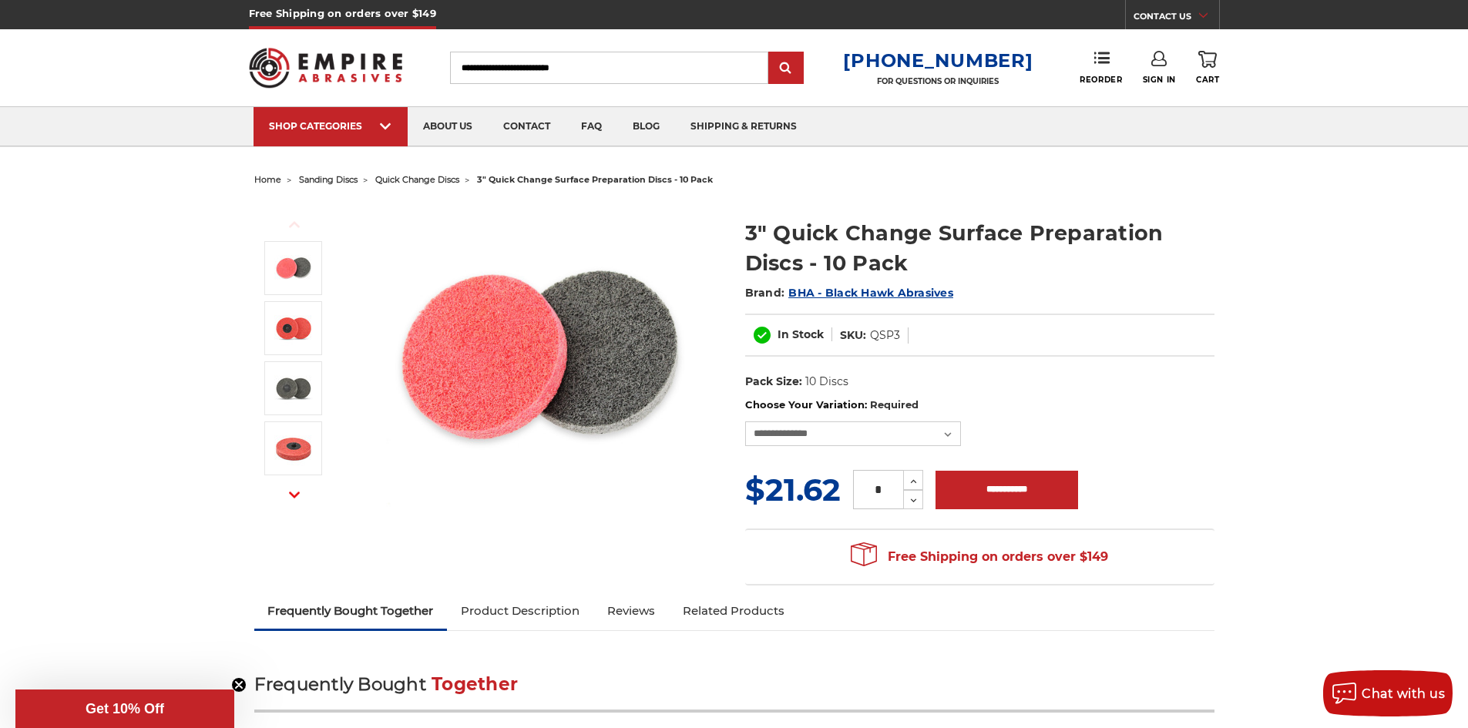
click at [926, 425] on div "**********" at bounding box center [979, 422] width 469 height 48
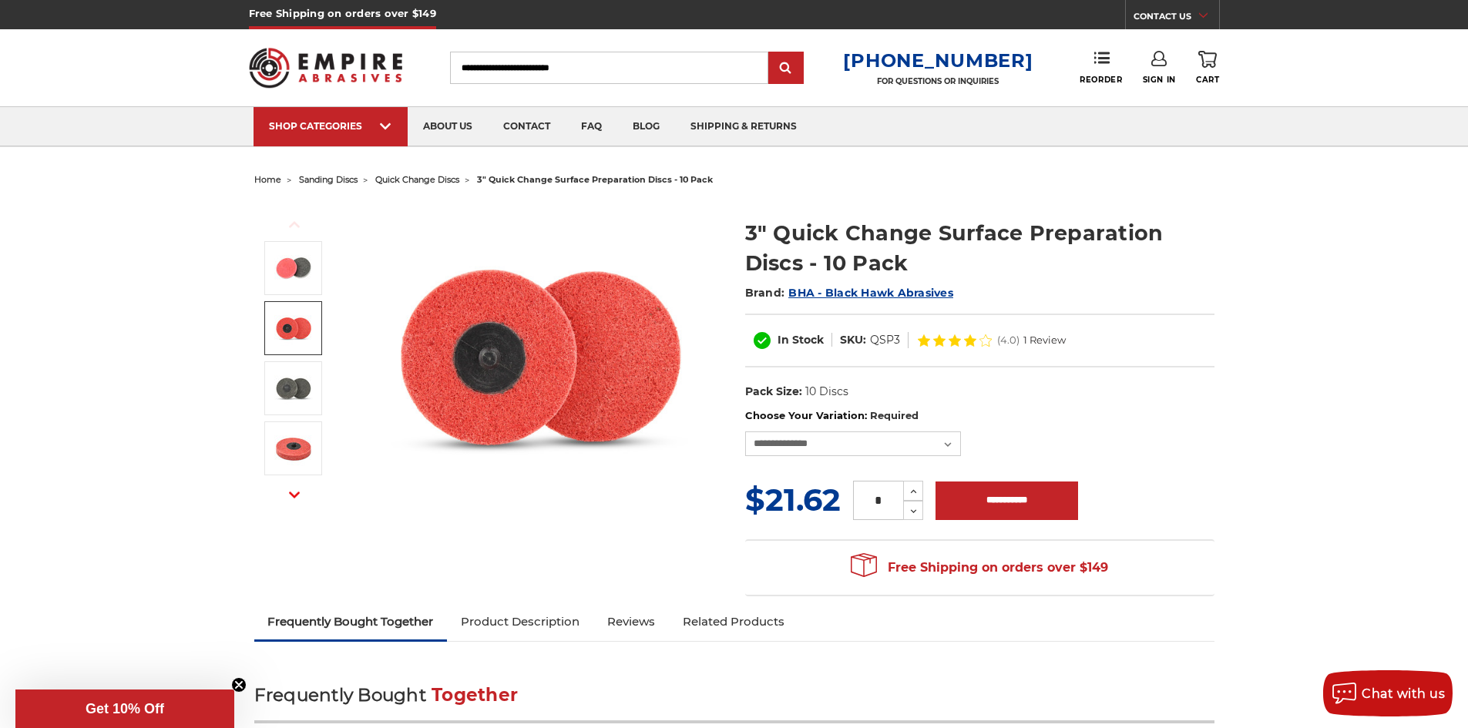
click at [287, 324] on img at bounding box center [293, 328] width 39 height 39
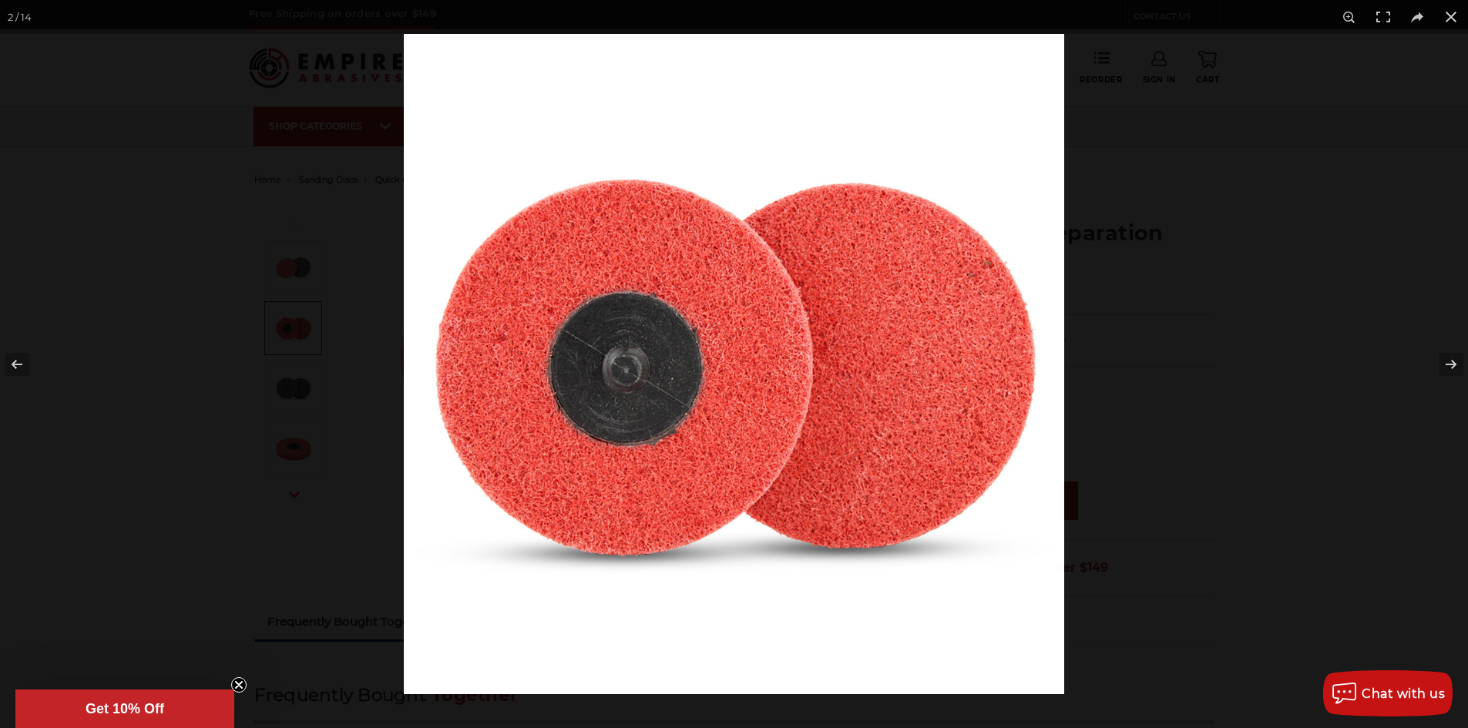
click at [271, 341] on div at bounding box center [734, 364] width 1468 height 728
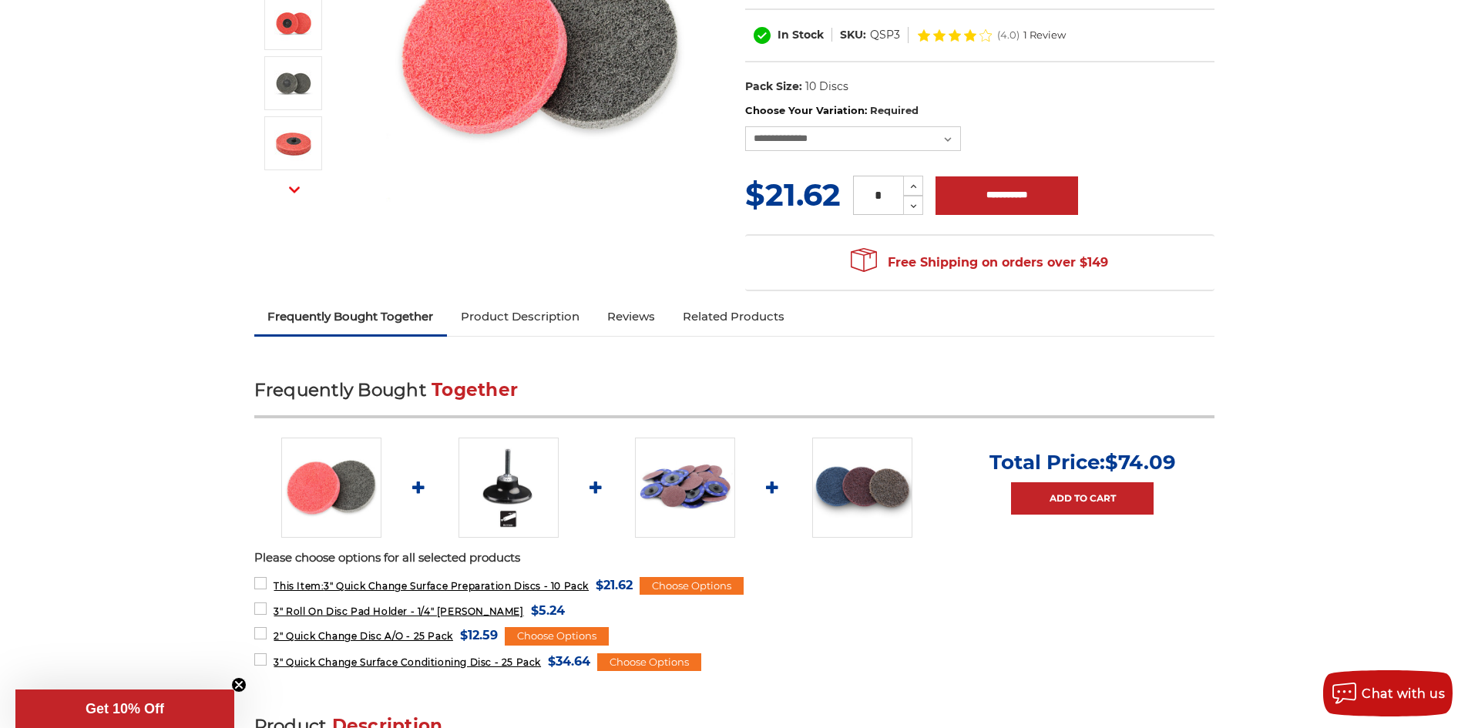
scroll to position [308, 0]
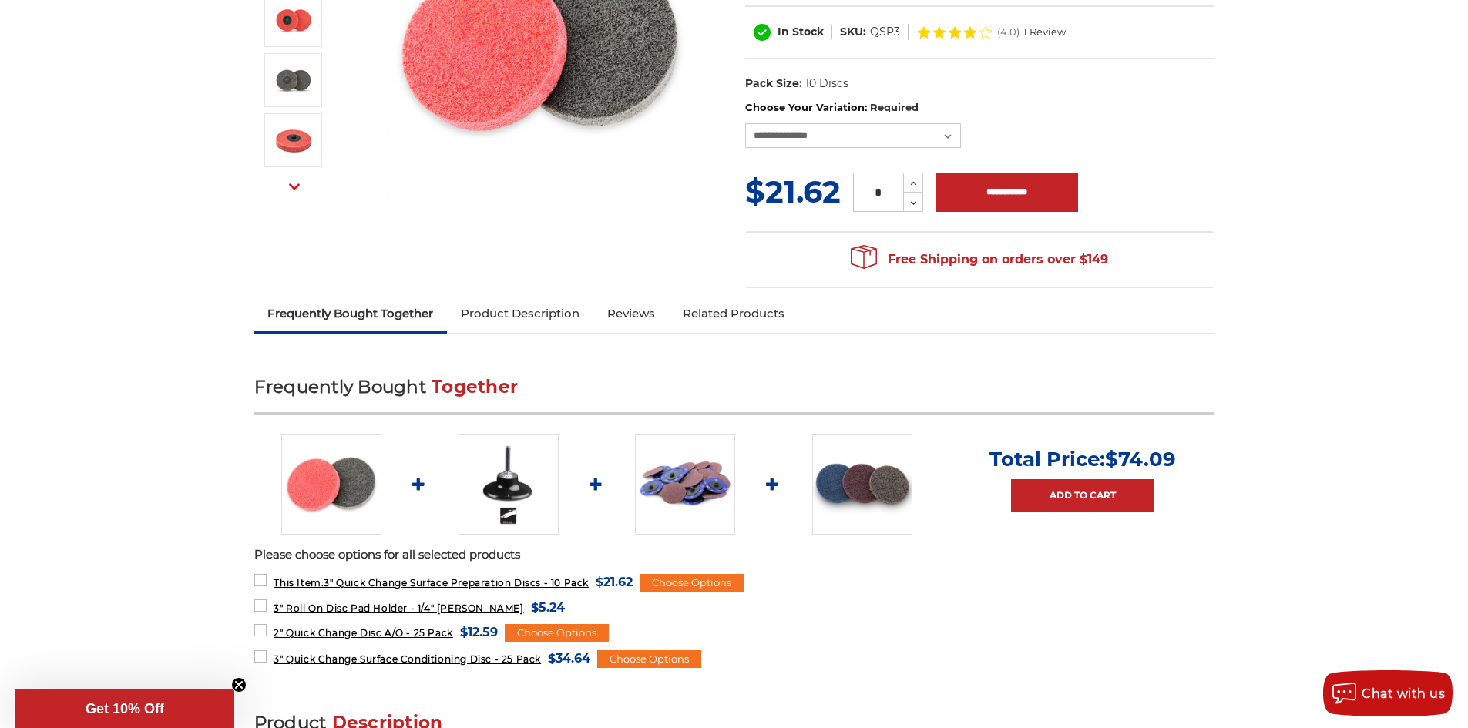
click at [548, 321] on link "Product Description" at bounding box center [520, 314] width 146 height 34
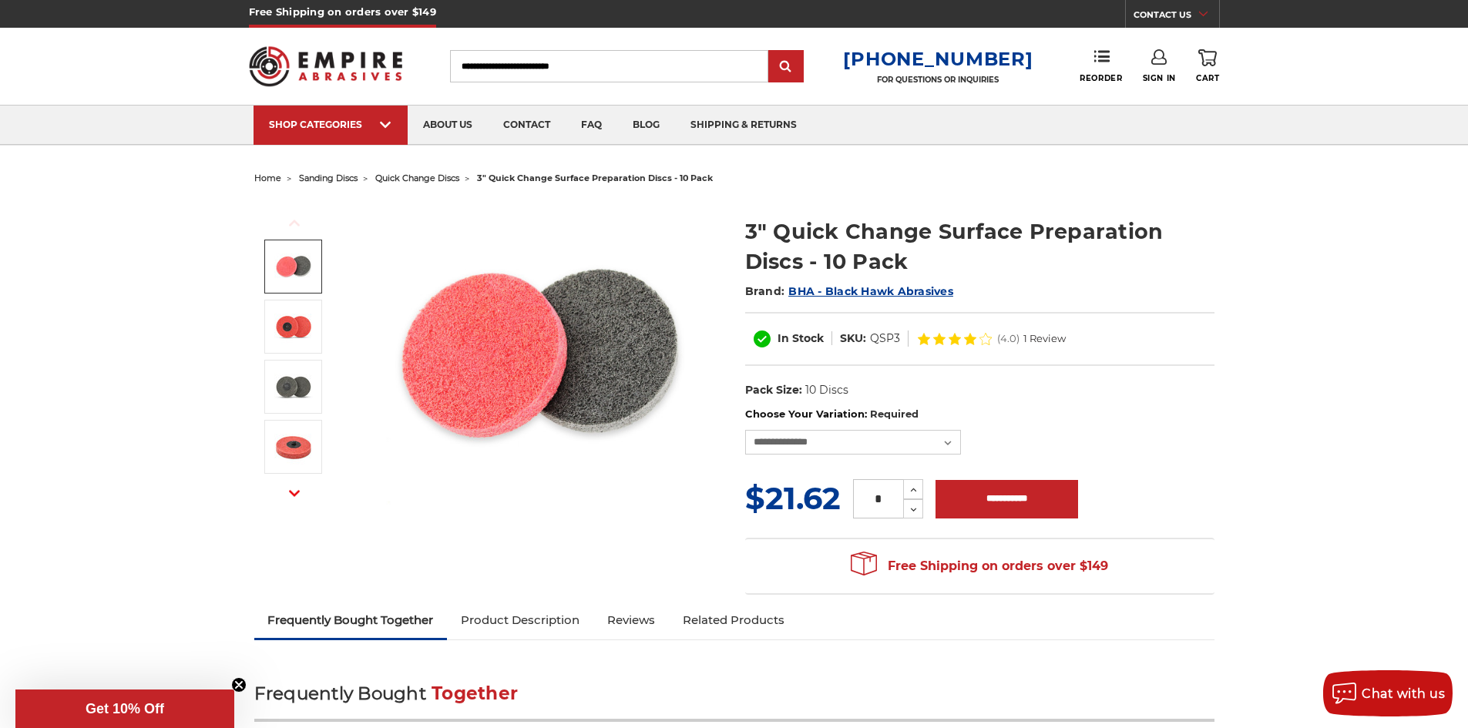
scroll to position [0, 0]
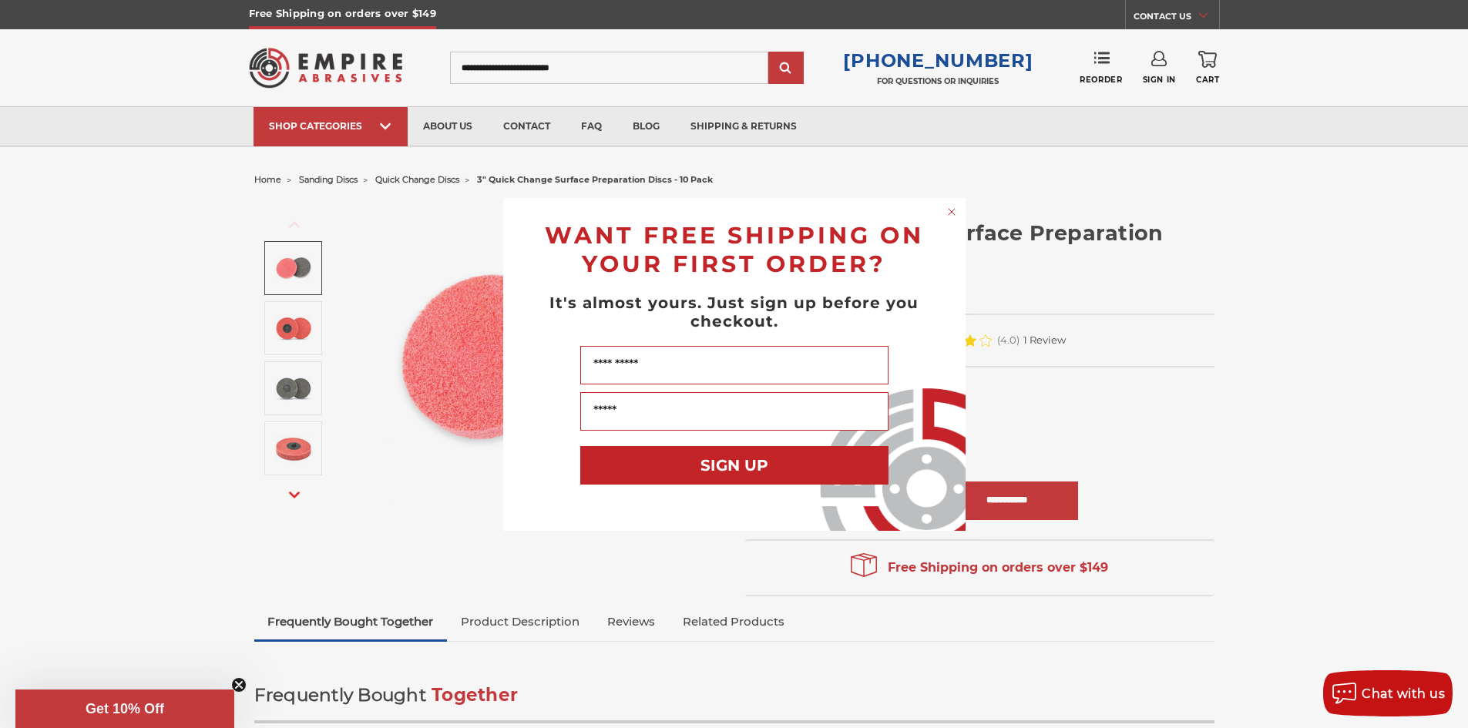
click at [954, 218] on circle "Close dialog" at bounding box center [951, 211] width 15 height 15
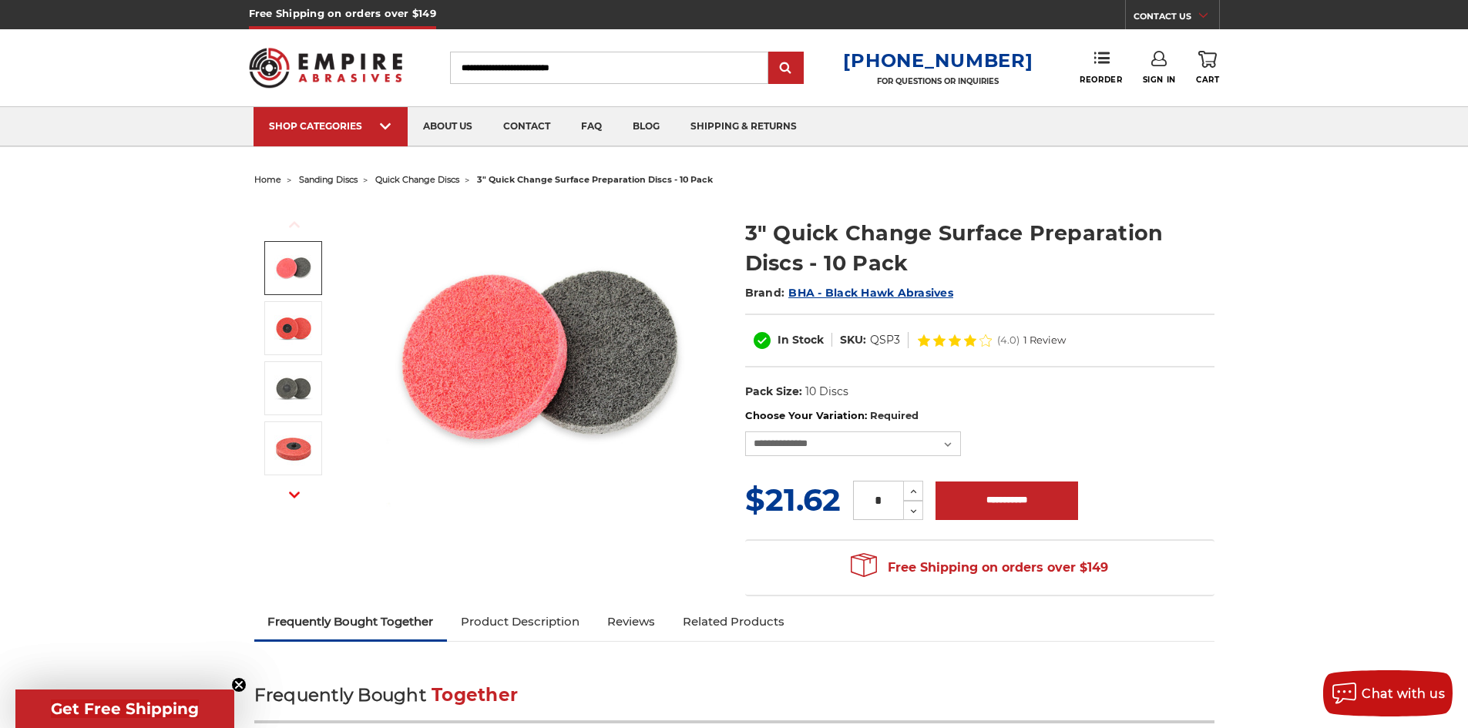
click at [1038, 338] on span "1 Review" at bounding box center [1045, 340] width 42 height 10
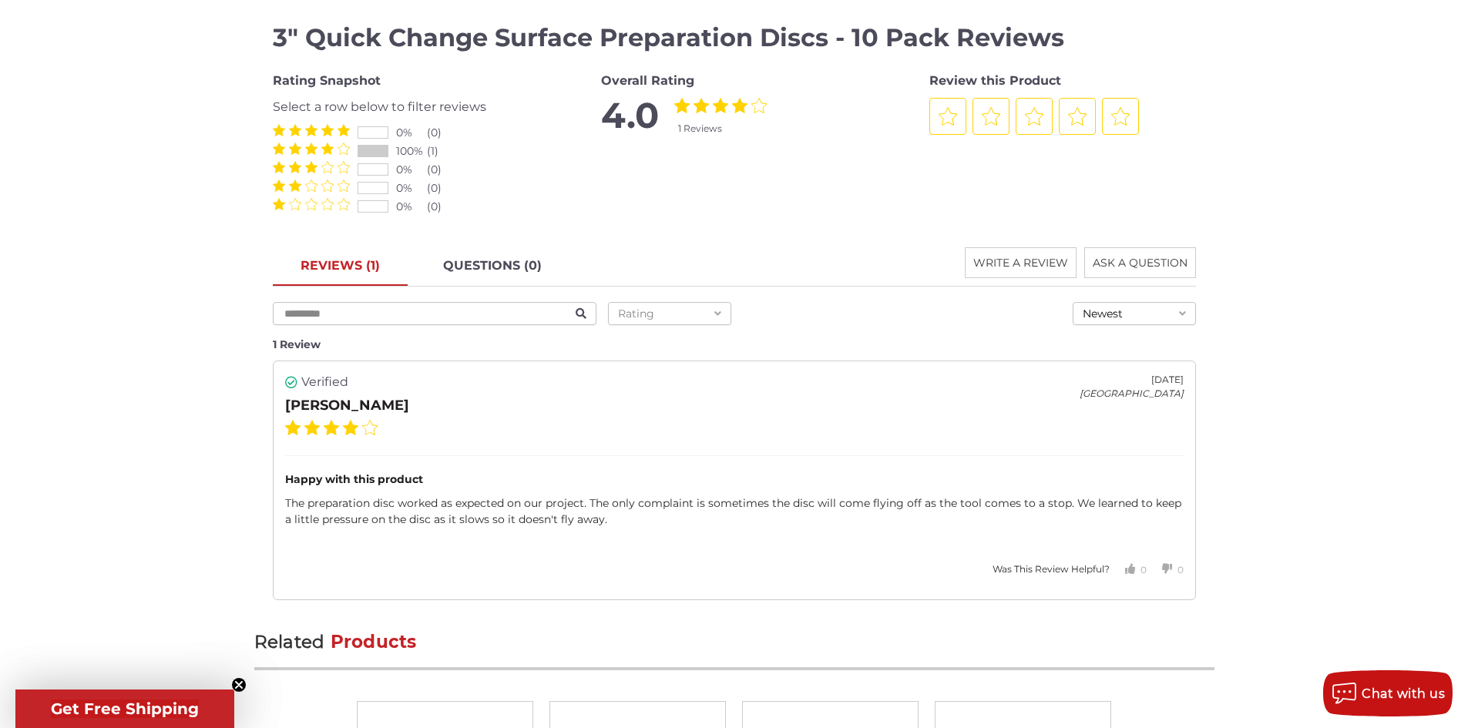
scroll to position [2003, 0]
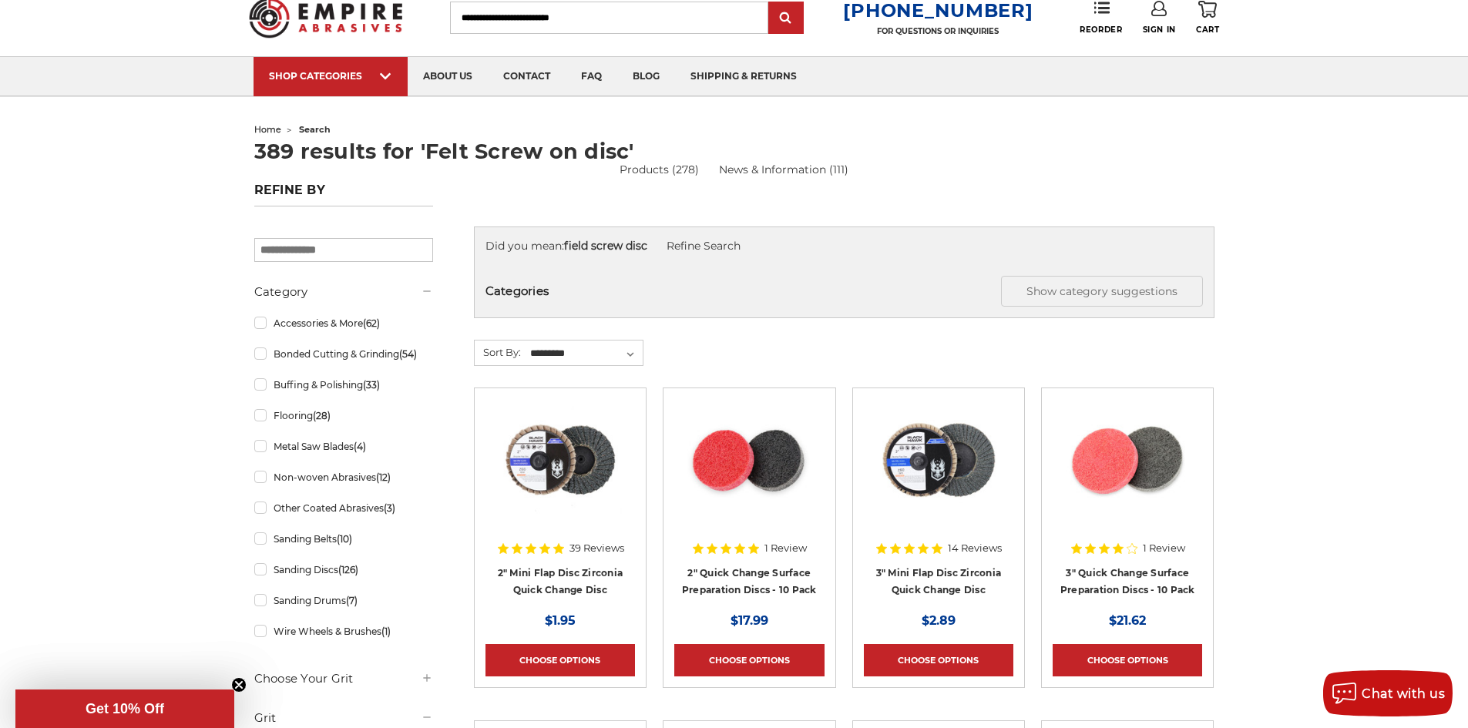
scroll to position [77, 0]
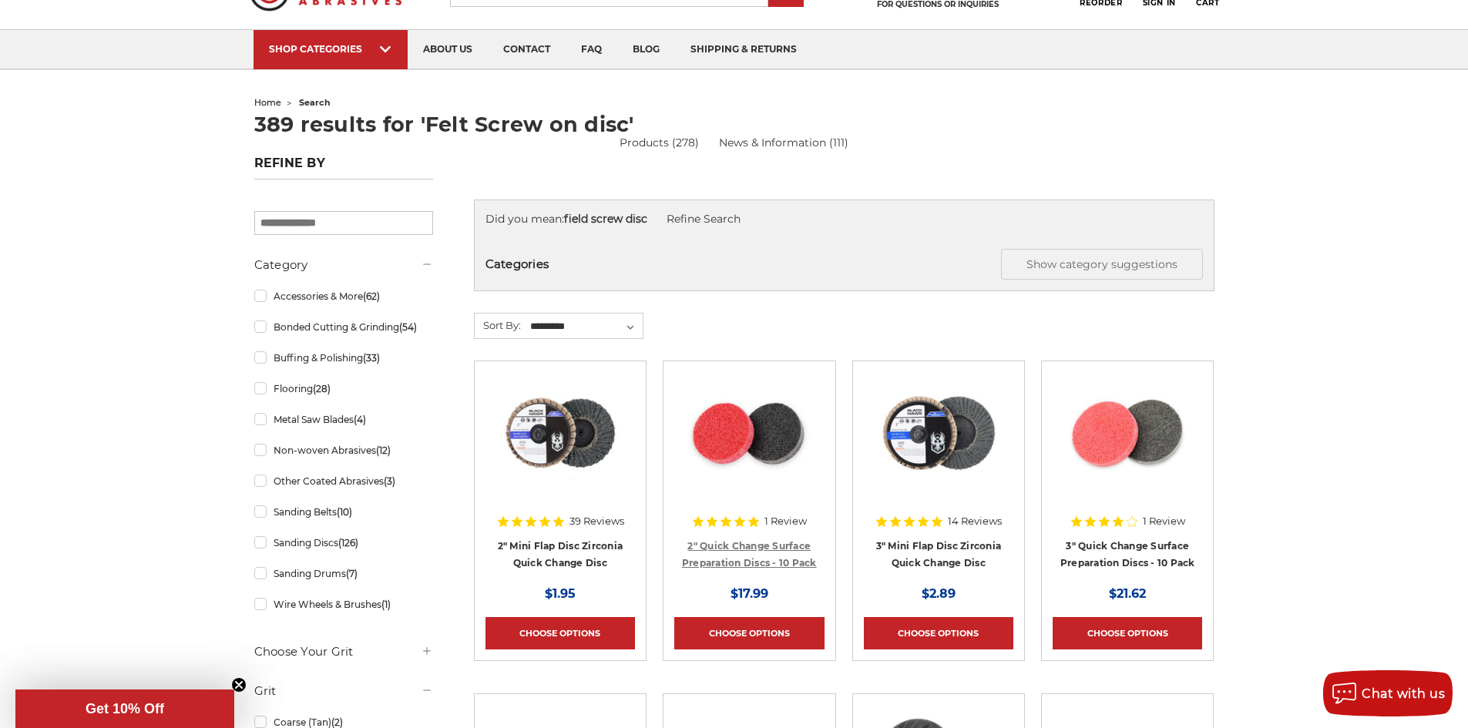
click at [728, 546] on link "2" Quick Change Surface Preparation Discs - 10 Pack" at bounding box center [749, 554] width 135 height 29
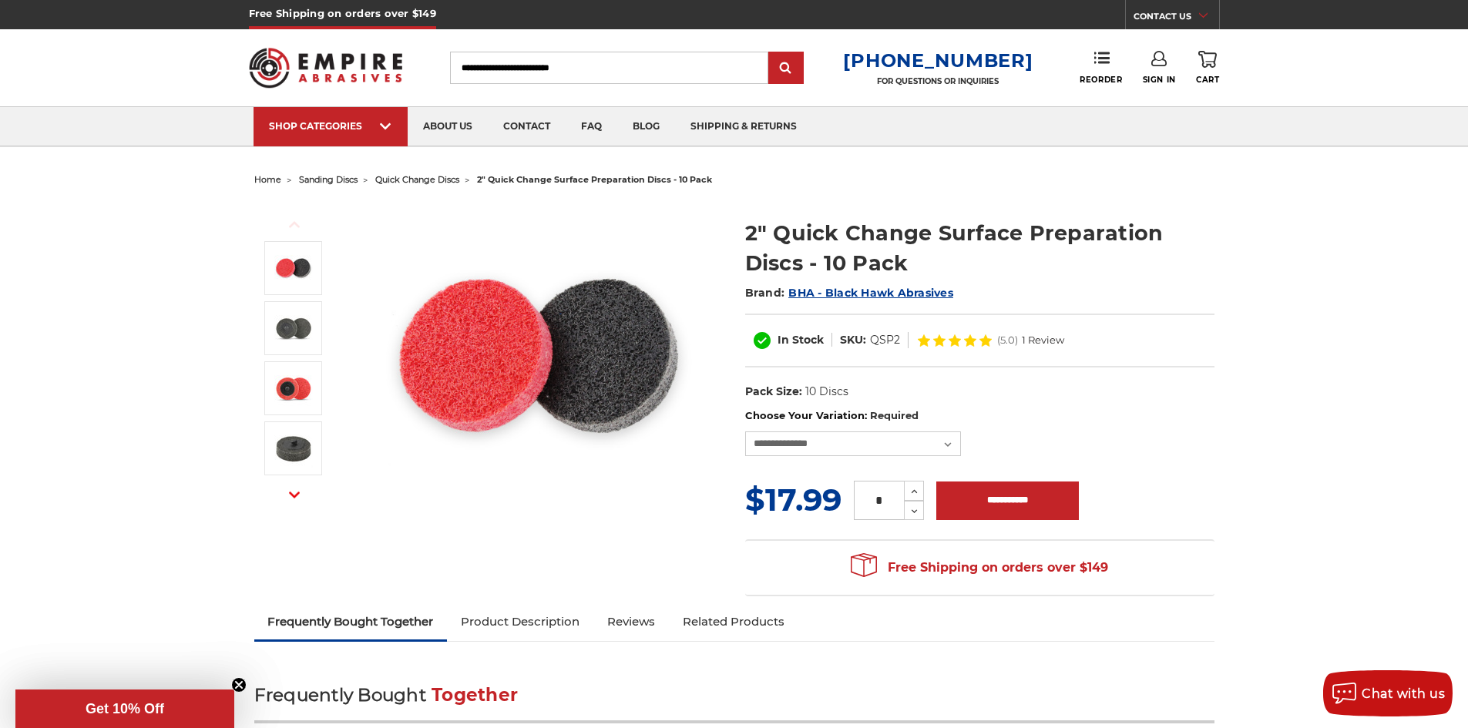
click at [1047, 343] on span "1 Review" at bounding box center [1043, 340] width 42 height 10
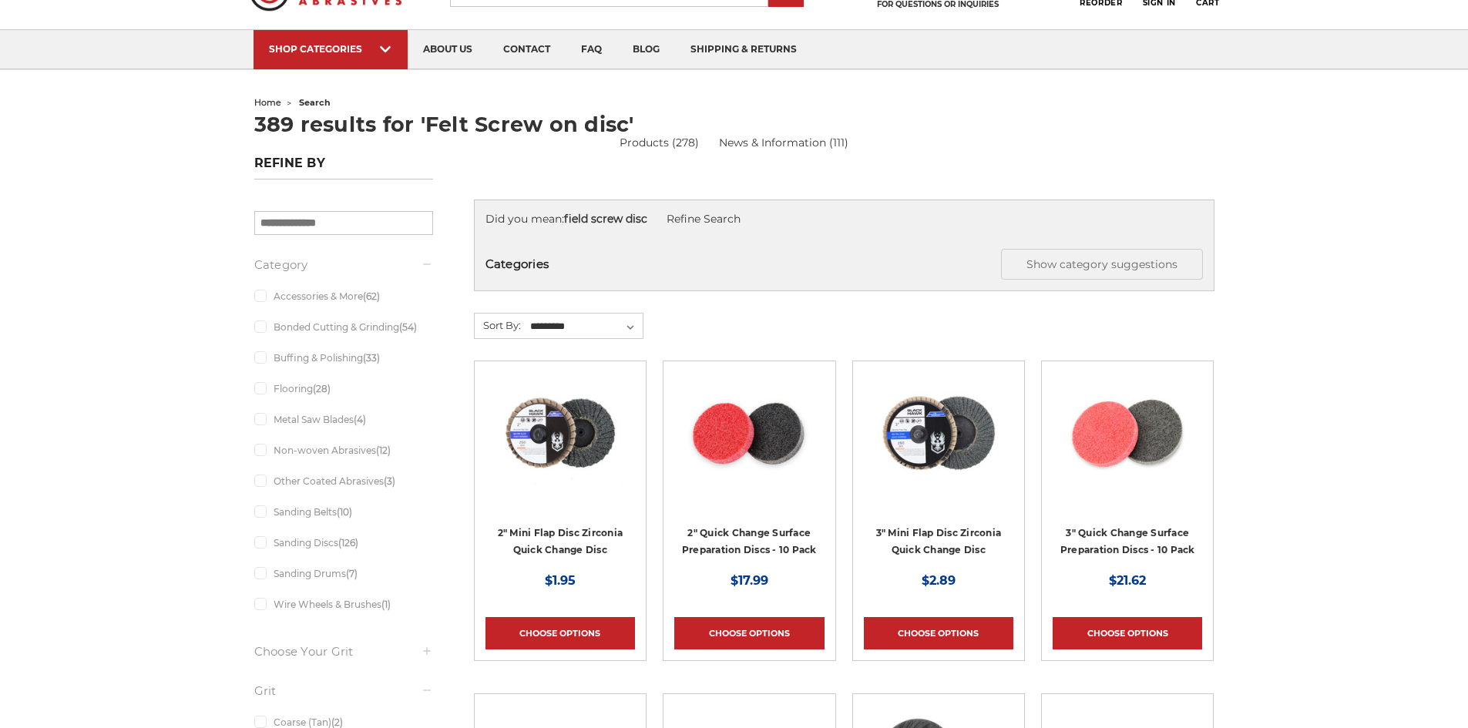
scroll to position [77, 0]
